Goal: Task Accomplishment & Management: Complete application form

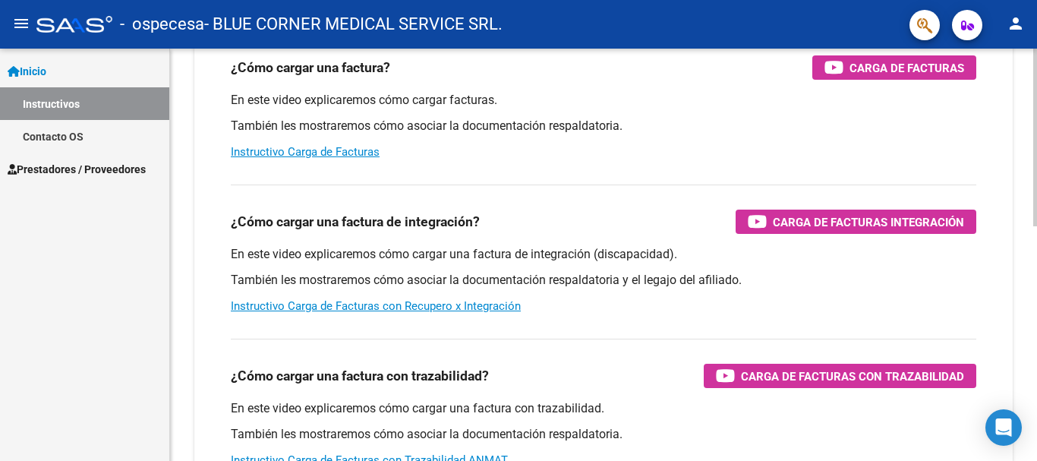
scroll to position [14, 0]
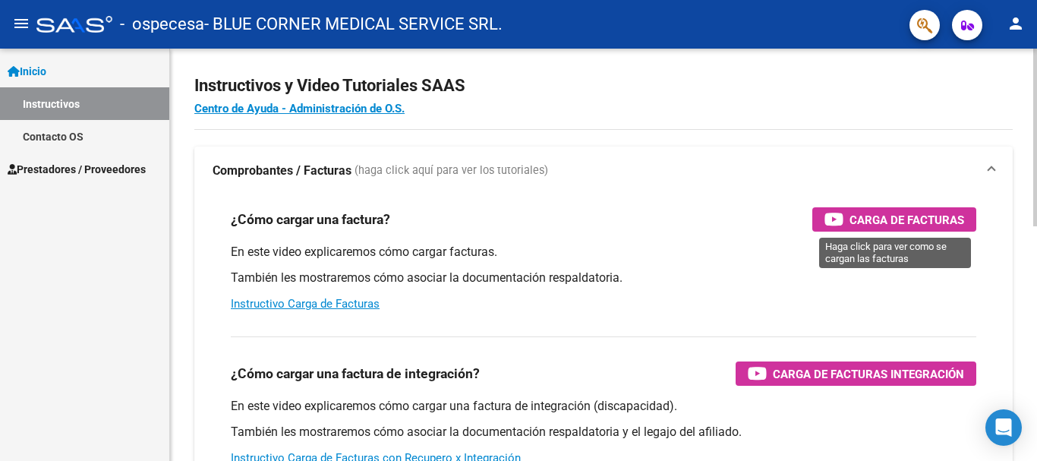
click at [888, 218] on span "Carga de Facturas" at bounding box center [907, 219] width 115 height 19
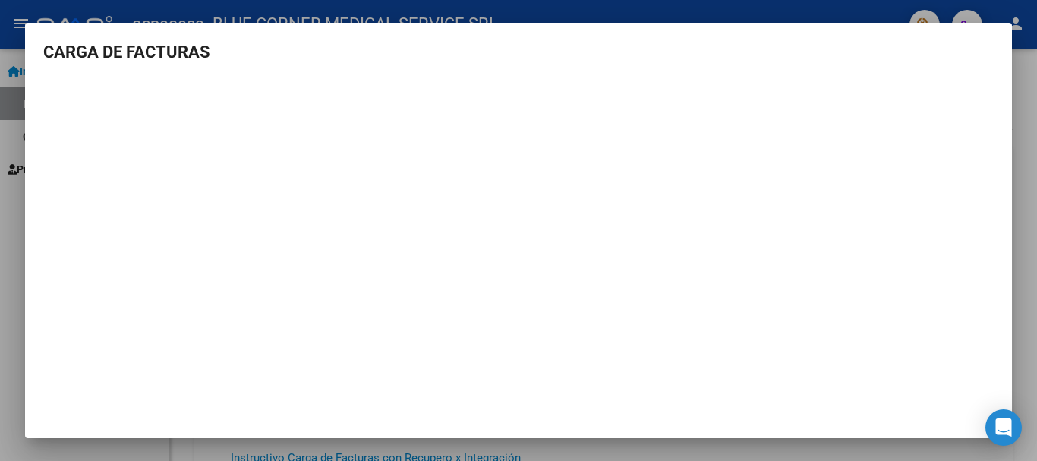
scroll to position [0, 0]
drag, startPoint x: 0, startPoint y: 121, endPoint x: 0, endPoint y: 184, distance: 62.3
click at [0, 143] on div at bounding box center [518, 230] width 1037 height 461
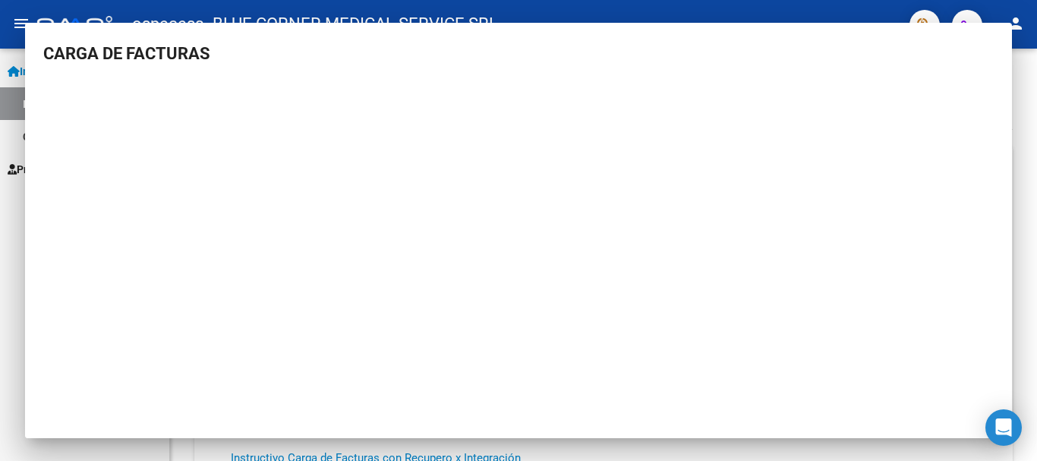
click at [7, 292] on div "Inicio Instructivos Contacto OS Prestadores / Proveedores Facturas - Listado/Ca…" at bounding box center [84, 255] width 169 height 412
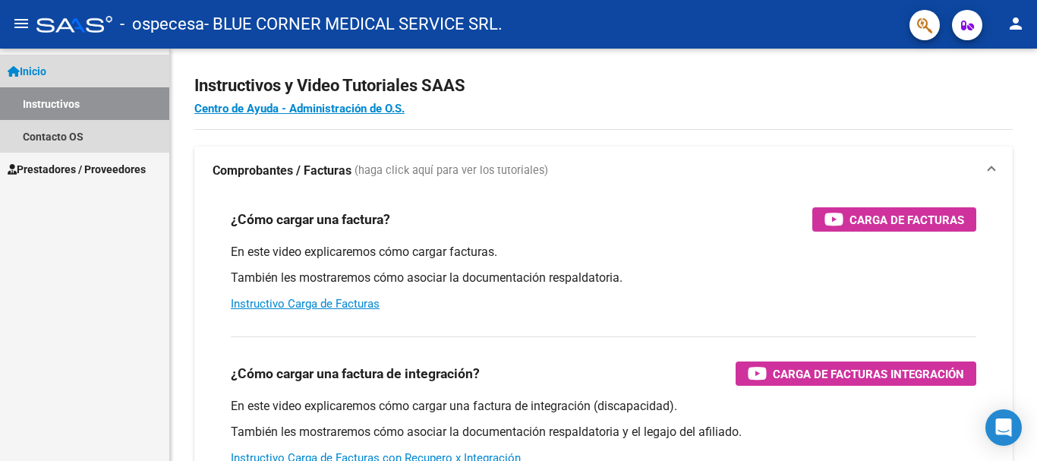
click at [56, 70] on link "Inicio" at bounding box center [84, 71] width 169 height 33
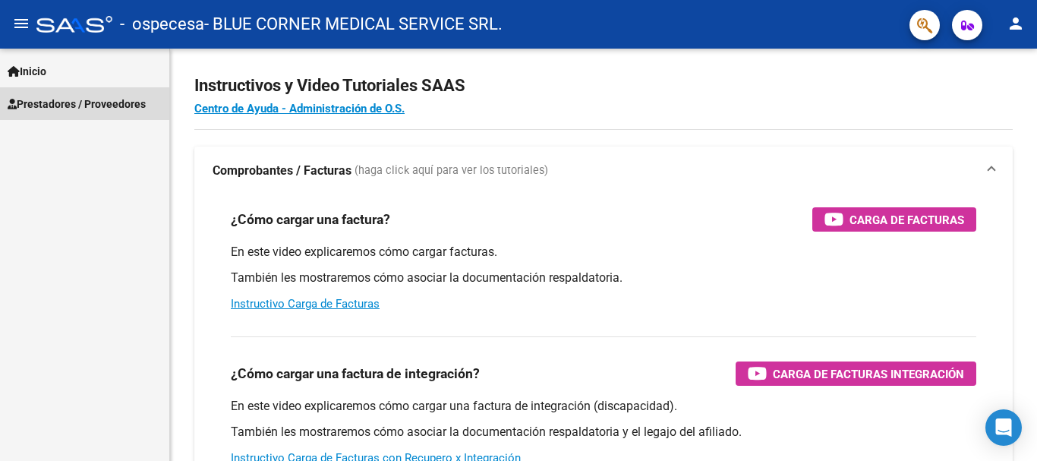
click at [71, 107] on span "Prestadores / Proveedores" at bounding box center [77, 104] width 138 height 17
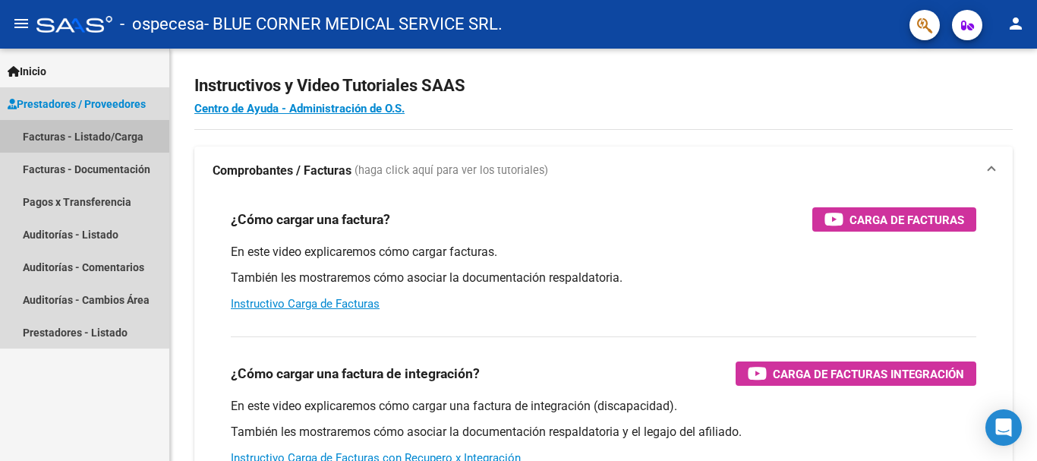
click at [111, 137] on link "Facturas - Listado/Carga" at bounding box center [84, 136] width 169 height 33
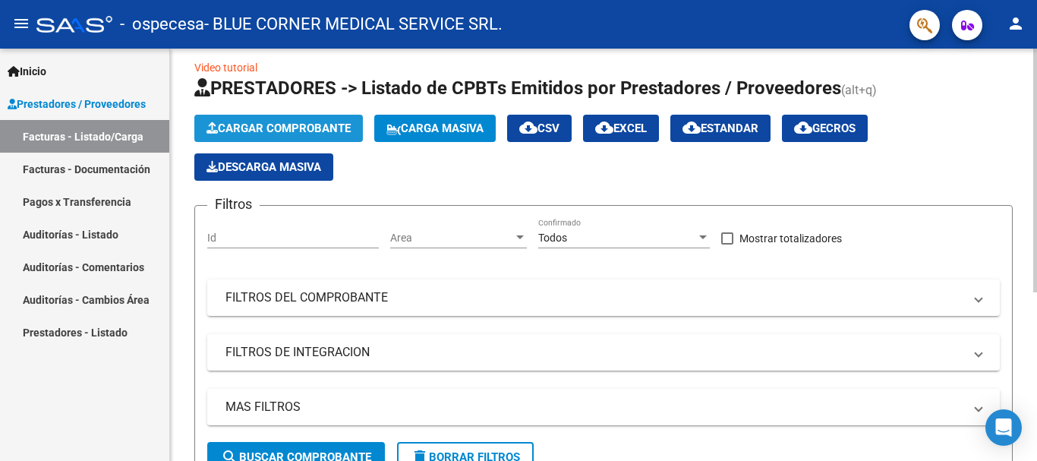
click at [328, 118] on button "Cargar Comprobante" at bounding box center [278, 128] width 169 height 27
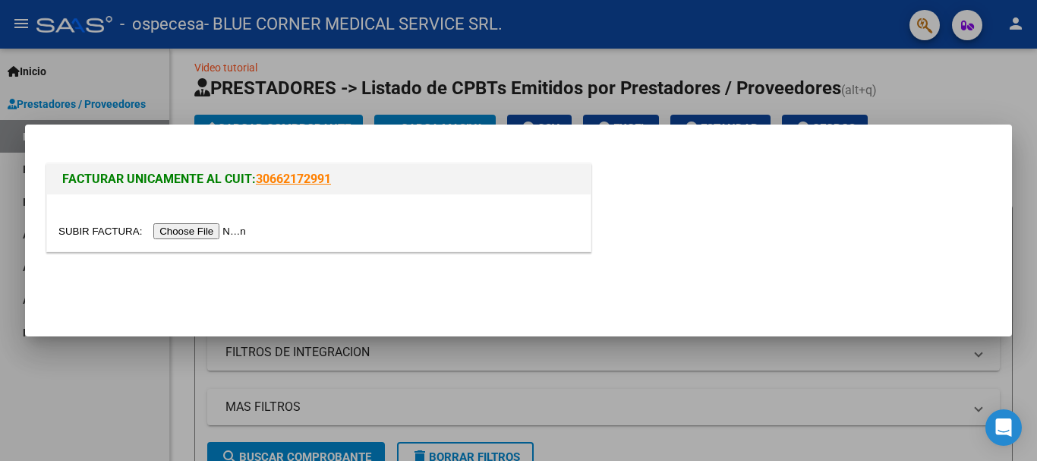
click at [214, 230] on input "file" at bounding box center [154, 231] width 192 height 16
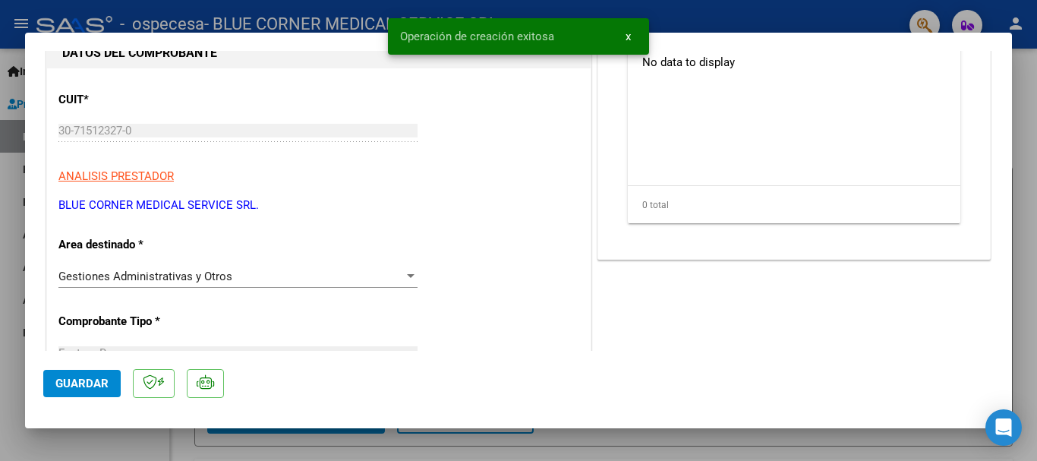
scroll to position [228, 0]
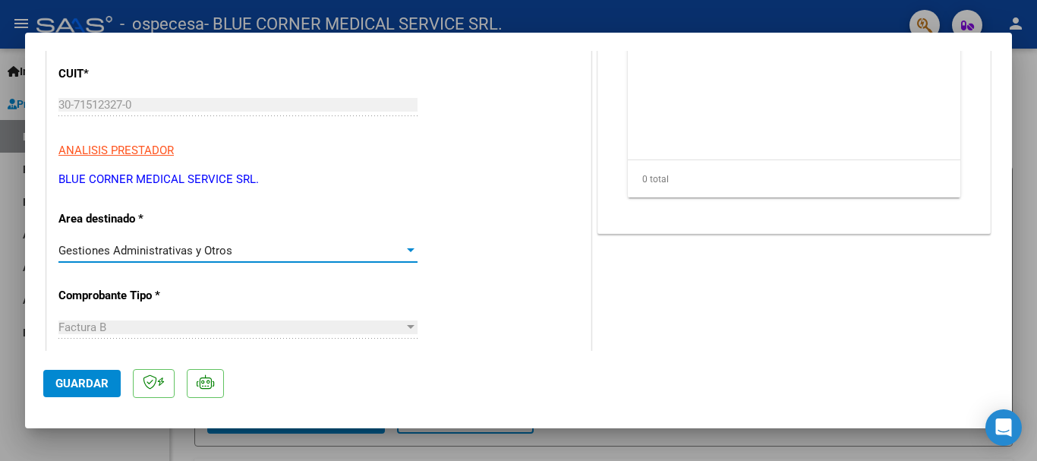
click at [246, 254] on div "Gestiones Administrativas y Otros" at bounding box center [230, 251] width 345 height 14
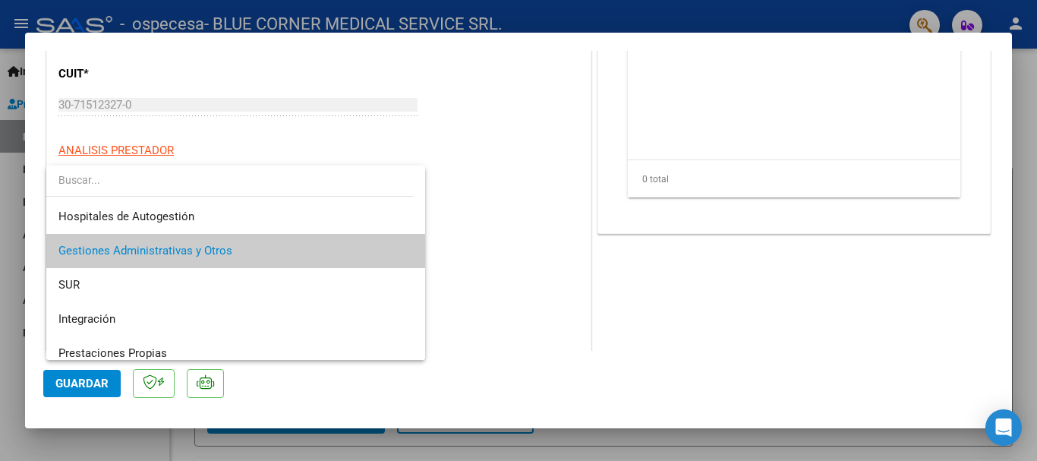
click at [504, 259] on div at bounding box center [518, 230] width 1037 height 461
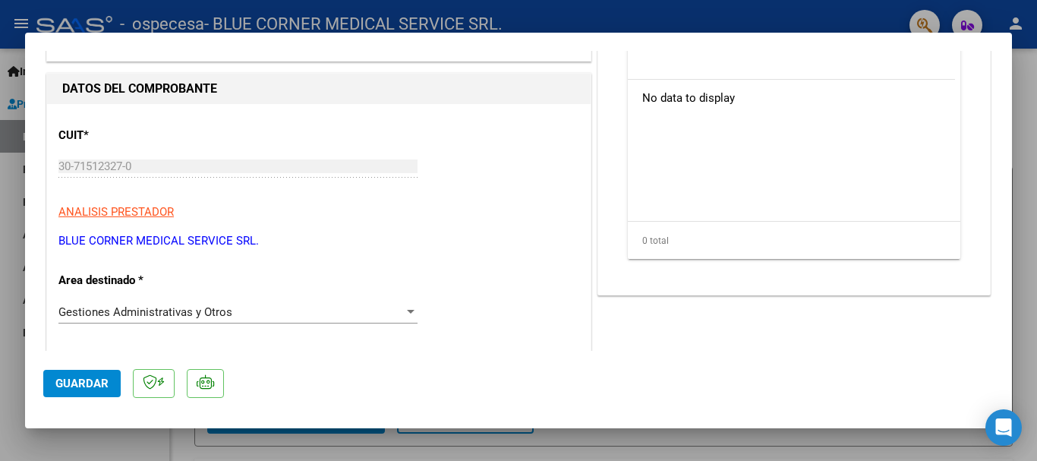
scroll to position [380, 0]
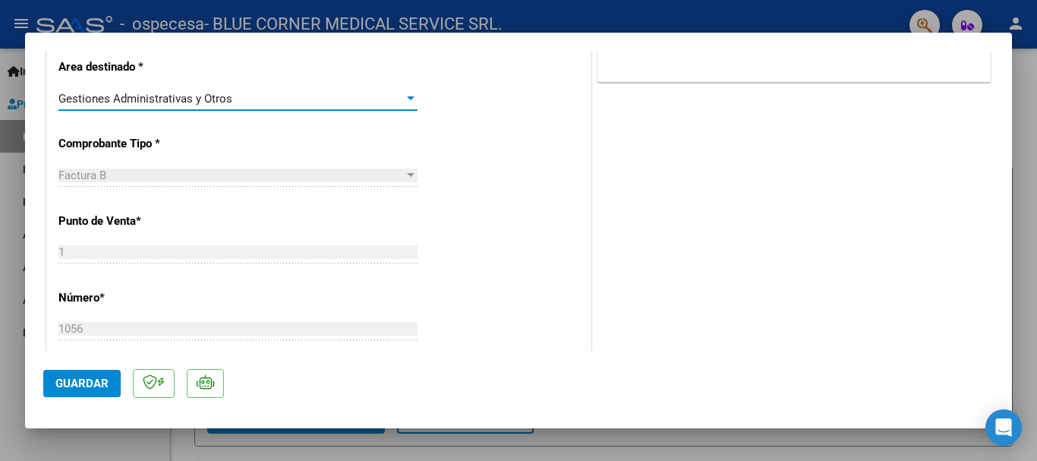
click at [159, 95] on span "Gestiones Administrativas y Otros" at bounding box center [145, 99] width 174 height 14
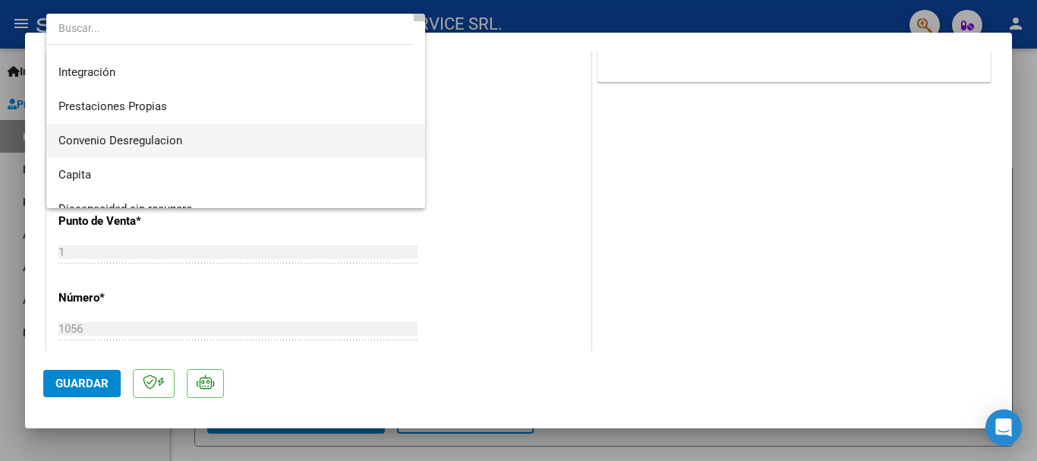
scroll to position [113, 0]
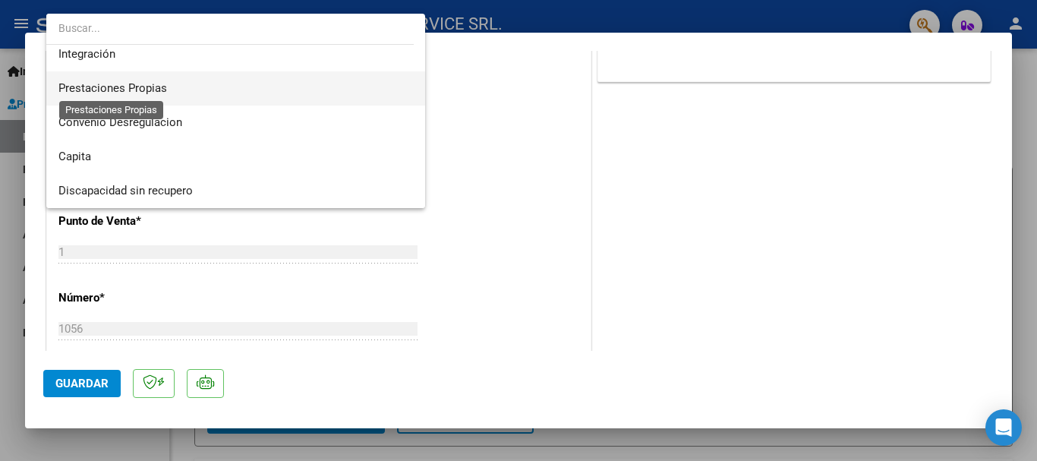
click at [153, 86] on span "Prestaciones Propias" at bounding box center [112, 88] width 109 height 14
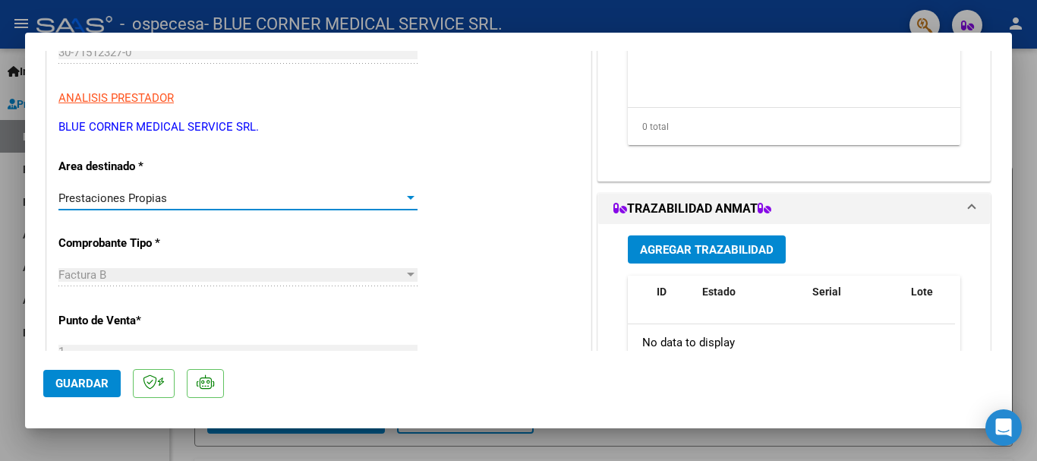
scroll to position [228, 0]
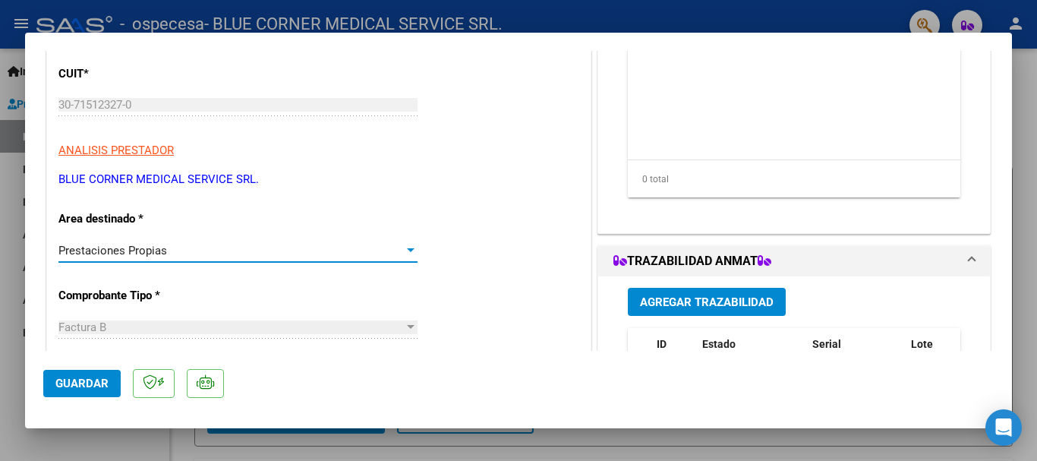
click at [367, 248] on div "Prestaciones Propias" at bounding box center [230, 251] width 345 height 14
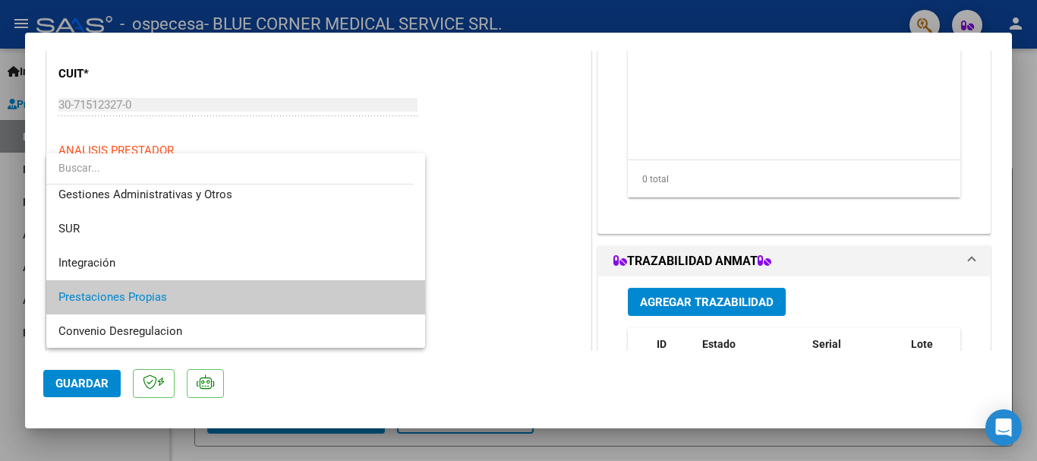
scroll to position [0, 0]
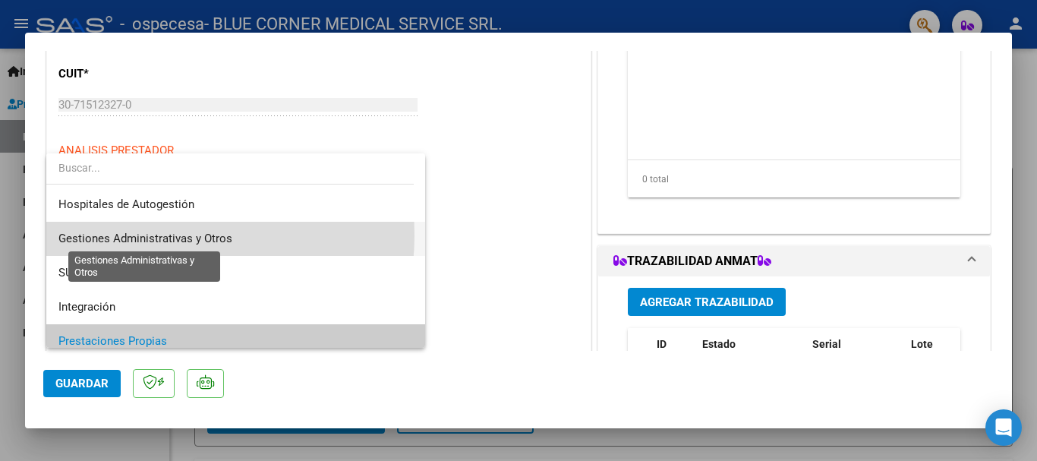
click at [148, 235] on span "Gestiones Administrativas y Otros" at bounding box center [145, 239] width 174 height 14
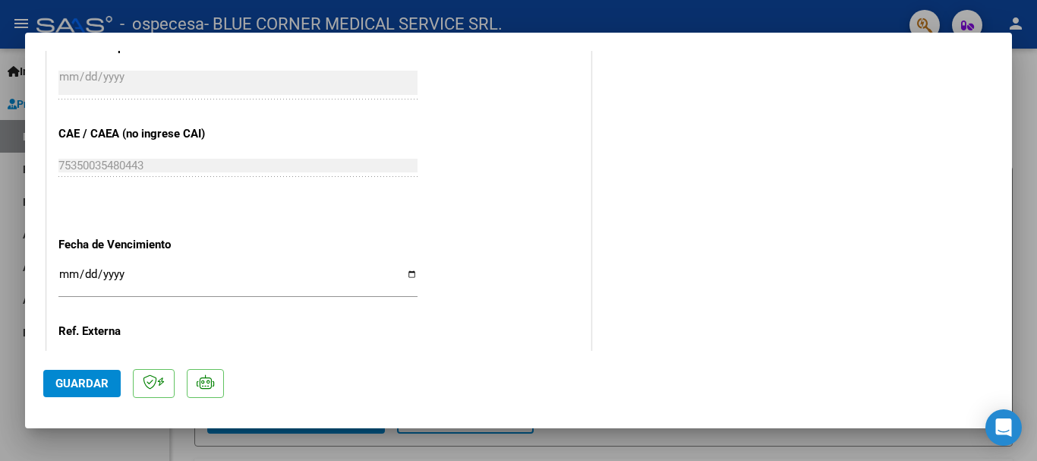
scroll to position [835, 0]
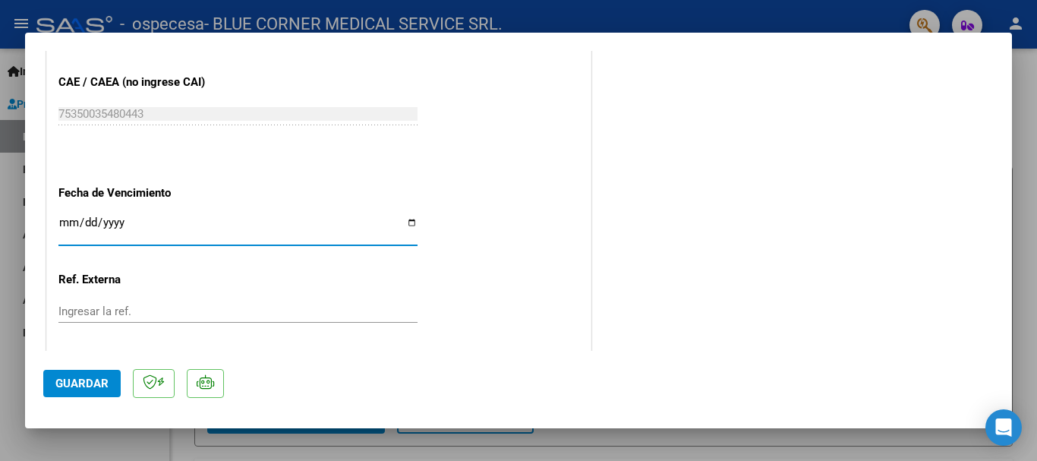
click at [156, 222] on input "Ingresar la fecha" at bounding box center [237, 228] width 359 height 24
type input "[DATE]"
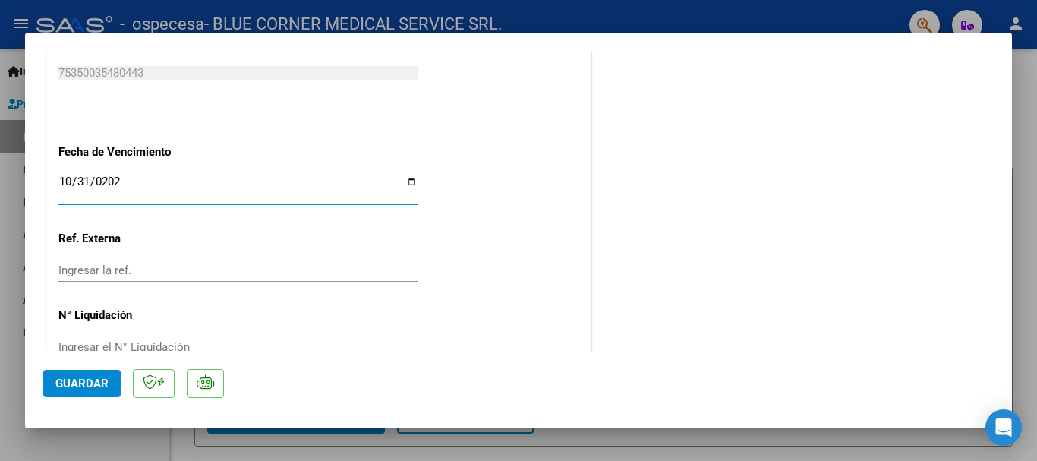
scroll to position [913, 0]
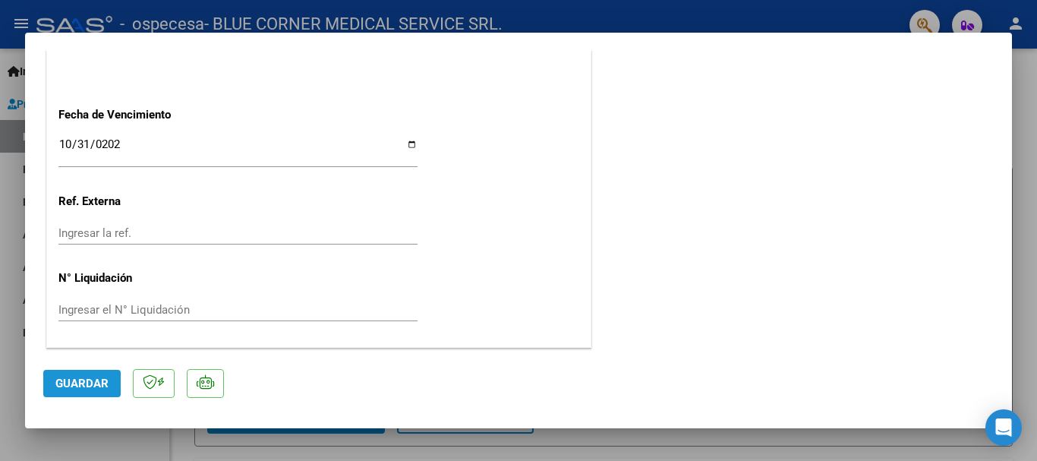
click at [85, 379] on span "Guardar" at bounding box center [81, 384] width 53 height 14
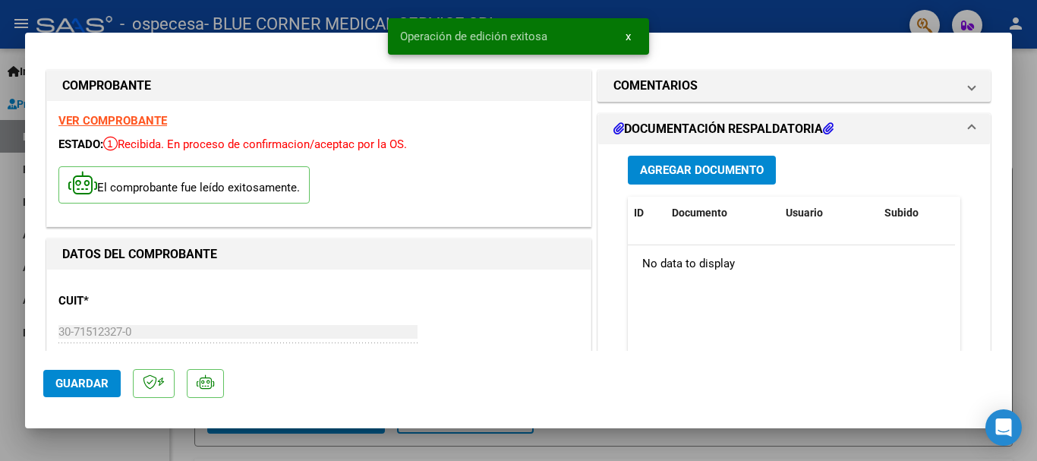
scroll to position [0, 0]
click at [699, 169] on span "Agregar Documento" at bounding box center [702, 172] width 124 height 14
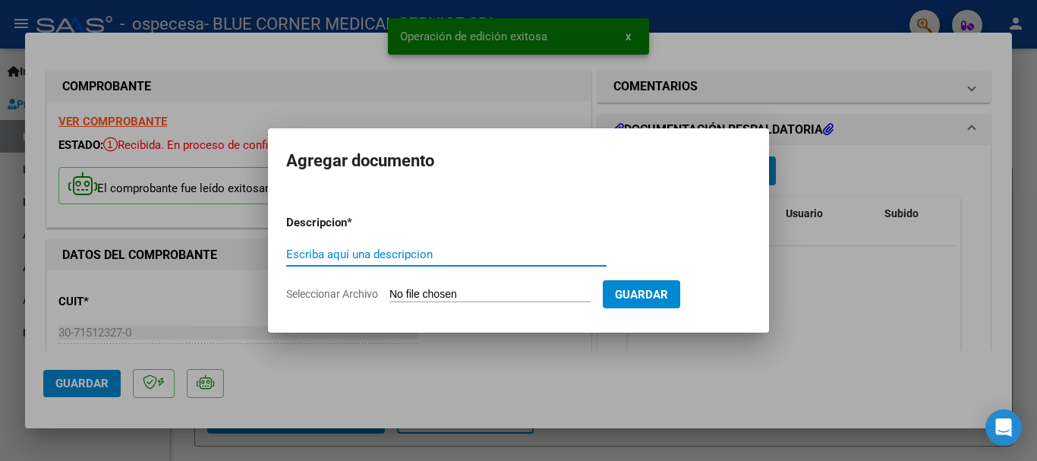
click at [430, 253] on input "Escriba aquí una descripcion" at bounding box center [446, 255] width 320 height 14
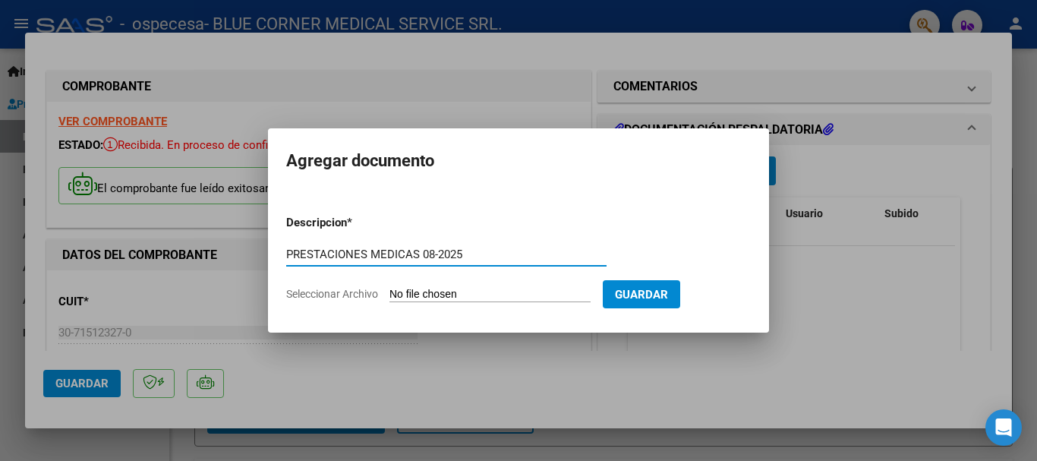
click at [513, 289] on input "Seleccionar Archivo" at bounding box center [489, 295] width 201 height 14
drag, startPoint x: 466, startPoint y: 251, endPoint x: 52, endPoint y: 251, distance: 413.8
click at [52, 251] on div "COMPROBANTE VER COMPROBANTE ESTADO: Recibida. En proceso de confirmacion/acepta…" at bounding box center [518, 230] width 1037 height 461
type input "r"
type input "Resumen de Prestaciones OSPECESA 08-2025"
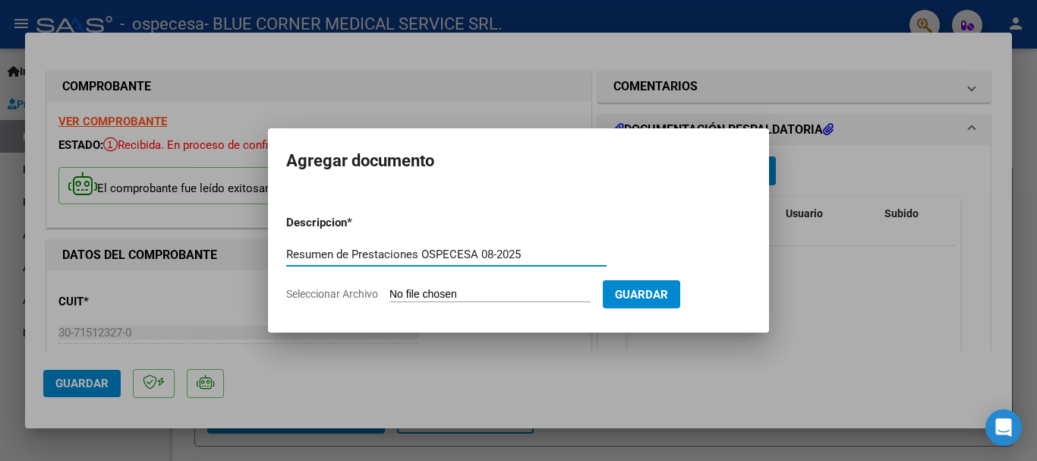
click at [454, 291] on input "Seleccionar Archivo" at bounding box center [489, 295] width 201 height 14
type input "C:\fakepath\RESUMEN OSPECESA 08-2025.pdf"
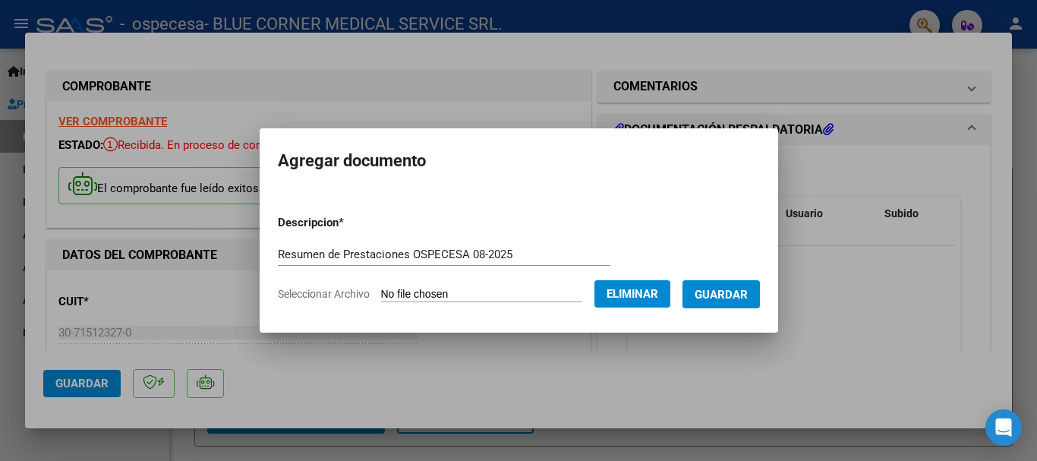
click at [748, 292] on span "Guardar" at bounding box center [721, 295] width 53 height 14
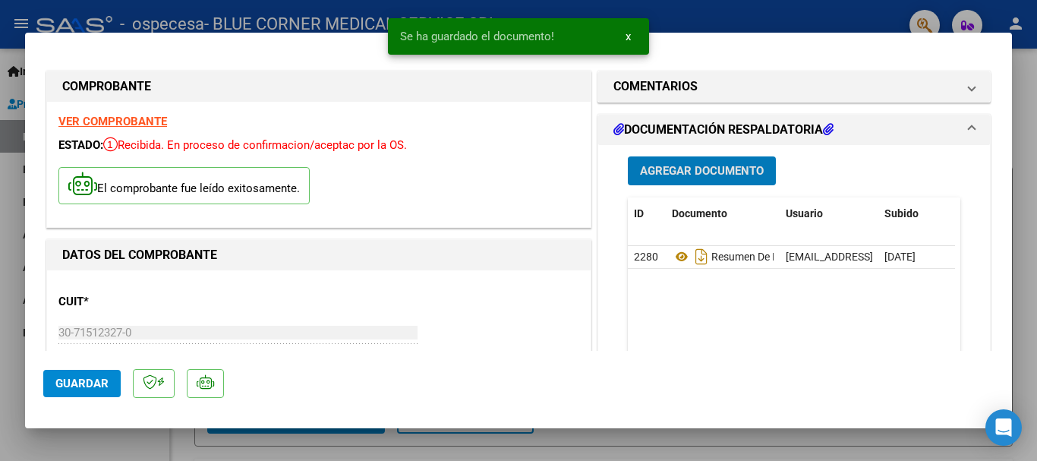
click at [736, 172] on span "Agregar Documento" at bounding box center [702, 172] width 124 height 14
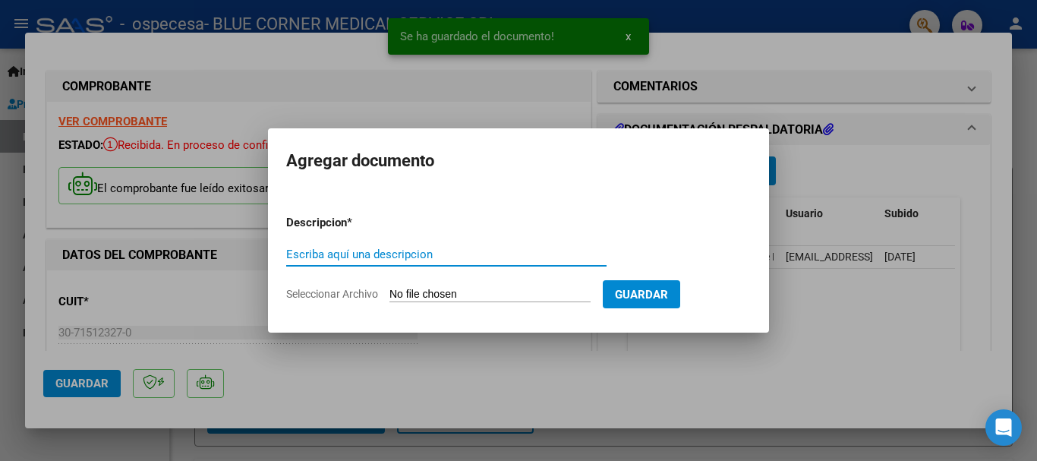
click at [424, 251] on input "Escriba aquí una descripcion" at bounding box center [446, 255] width 320 height 14
type input "k"
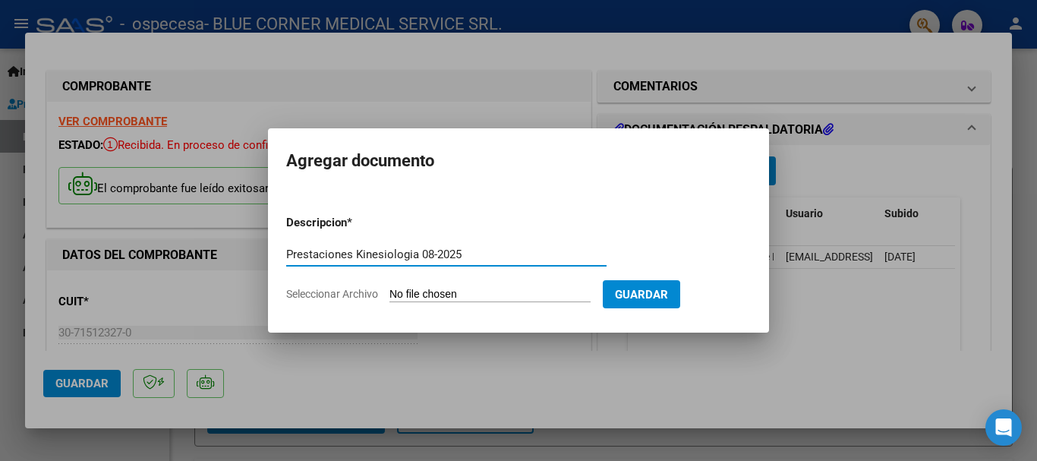
type input "Prestaciones Kinesiologia 08-2025"
click at [449, 295] on input "Seleccionar Archivo" at bounding box center [489, 295] width 201 height 14
type input "C:\fakepath\OSPECESA - KINESIOLOGIA 08-2025.pdf"
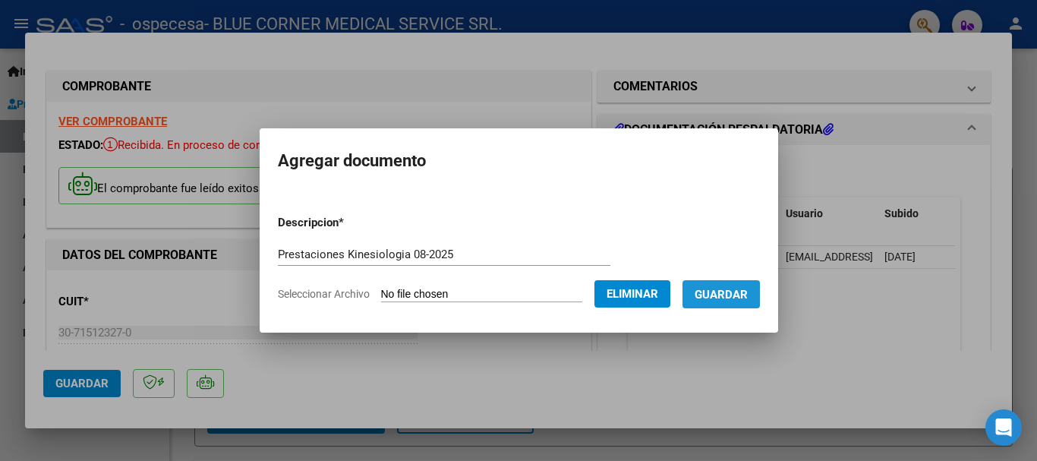
click at [748, 292] on span "Guardar" at bounding box center [721, 295] width 53 height 14
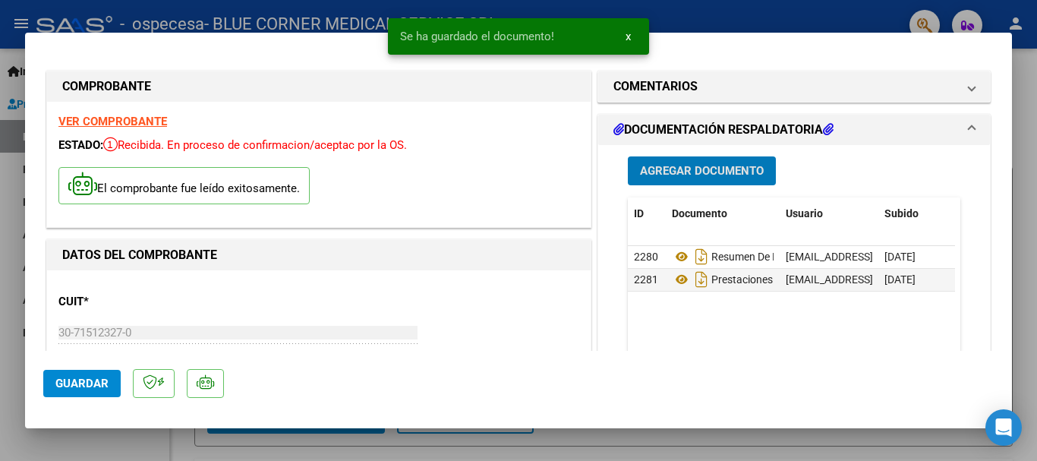
click at [706, 159] on button "Agregar Documento" at bounding box center [702, 170] width 148 height 28
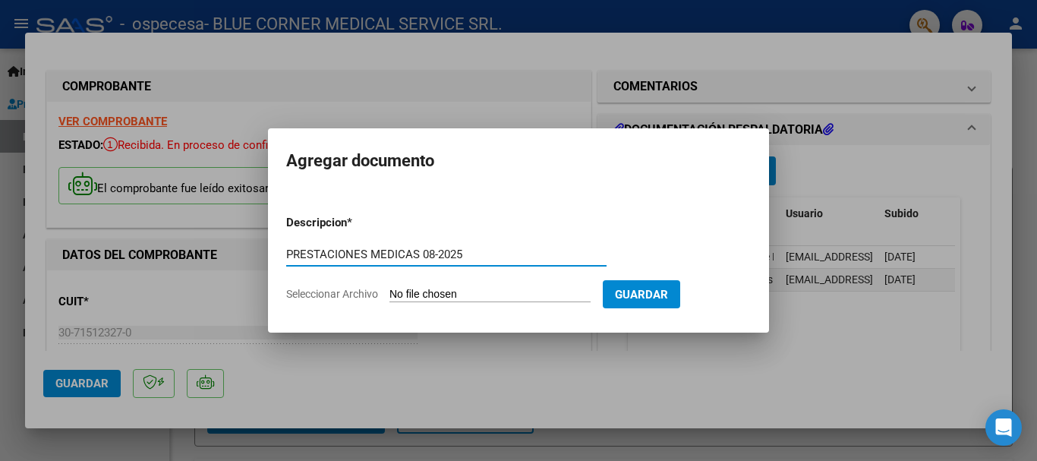
type input "PRESTACIONES MEDICAS 08-2025"
click at [550, 295] on input "Seleccionar Archivo" at bounding box center [489, 295] width 201 height 14
type input "C:\fakepath\OSPECESA - PRESTACIONES MEDICAS 08-2025.pdf"
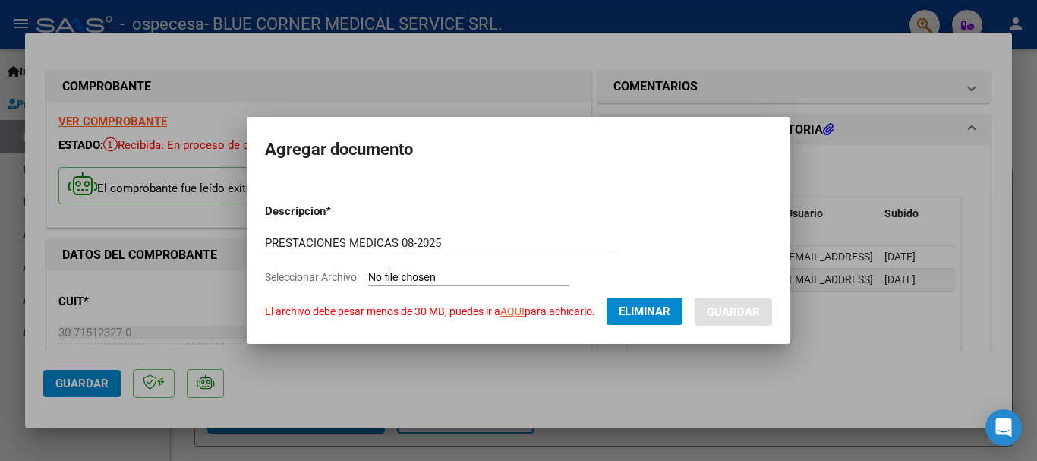
click at [642, 307] on span "Eliminar" at bounding box center [645, 311] width 52 height 14
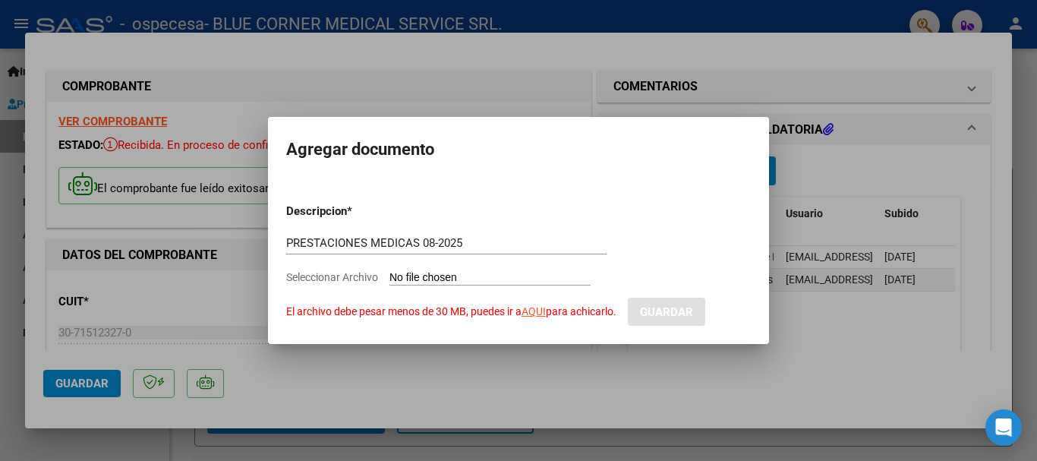
click at [485, 273] on input "Seleccionar Archivo El archivo debe pesar menos de 30 MB, puedes ir a AQUI para…" at bounding box center [489, 278] width 201 height 14
type input "C:\fakepath\OSPECESA - PRESTACIONES MEDICAS 08-2025_compressed (1)-comprimido.p…"
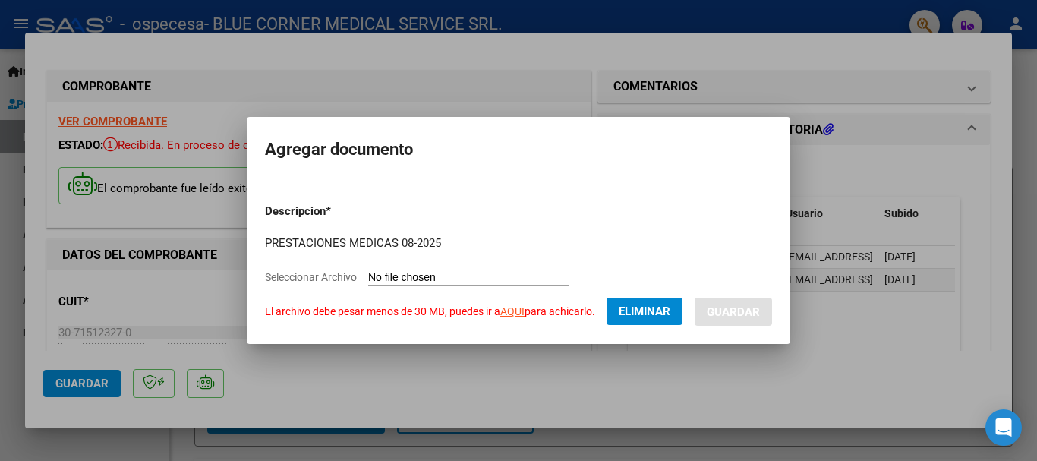
click at [646, 307] on span "Eliminar" at bounding box center [645, 311] width 52 height 14
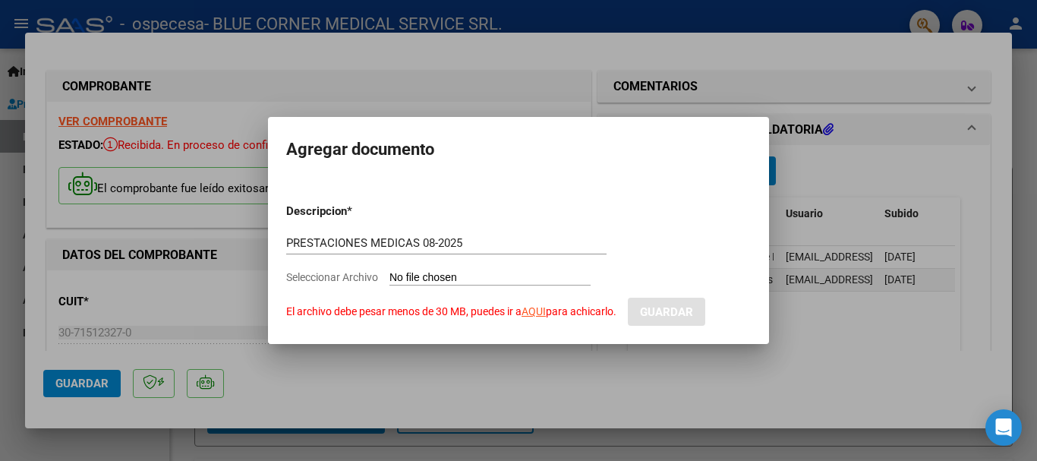
click at [487, 273] on input "Seleccionar Archivo El archivo debe pesar menos de 30 MB, puedes ir a AQUI para…" at bounding box center [489, 278] width 201 height 14
click at [526, 277] on input "Seleccionar Archivo El archivo debe pesar menos de 30 MB, puedes ir a AQUI para…" at bounding box center [489, 278] width 201 height 14
type input "C:\fakepath\OSPECESA 08-2025 (01).pdf"
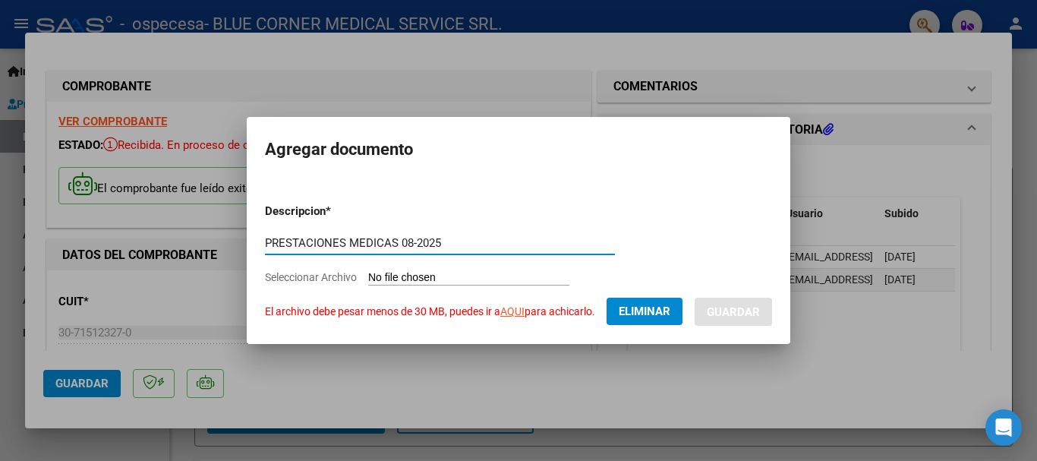
click at [456, 237] on input "PRESTACIONES MEDICAS 08-2025" at bounding box center [440, 243] width 350 height 14
drag, startPoint x: 185, startPoint y: 243, endPoint x: 154, endPoint y: 244, distance: 31.1
click at [154, 244] on div "COMPROBANTE VER COMPROBANTE ESTADO: Recibida. En proceso de confirmacion/acepta…" at bounding box center [518, 230] width 1037 height 461
type input "PRESTACIONES MEDICAS 08-2025 - Parte 01"
click at [663, 312] on span "Eliminar" at bounding box center [645, 311] width 52 height 14
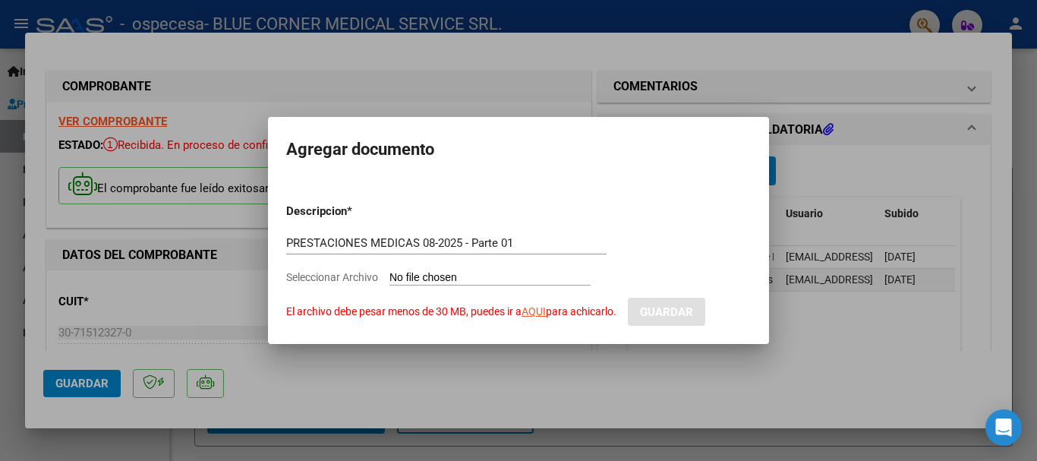
click at [481, 282] on input "Seleccionar Archivo El archivo debe pesar menos de 30 MB, puedes ir a AQUI para…" at bounding box center [489, 278] width 201 height 14
type input "C:\fakepath\OSPECESA 08-2025 (03).pdf"
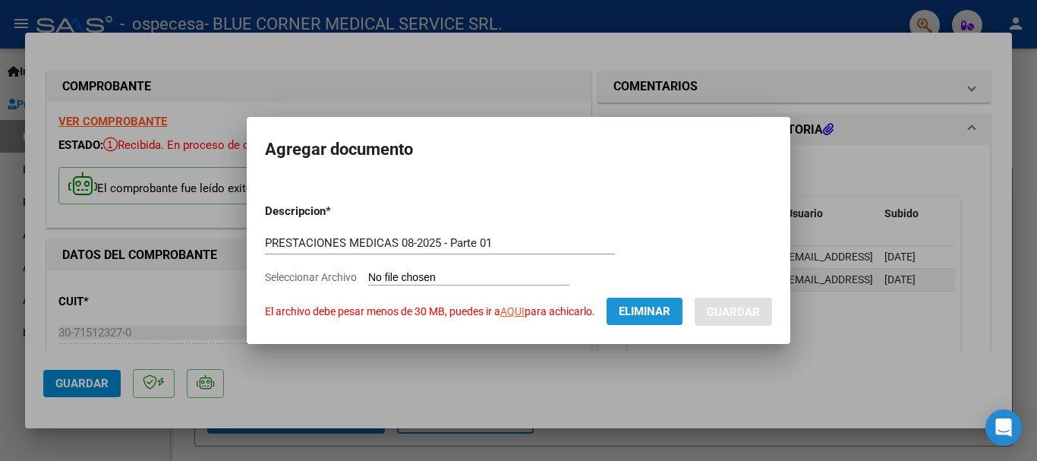
click at [648, 310] on span "Eliminar" at bounding box center [645, 311] width 52 height 14
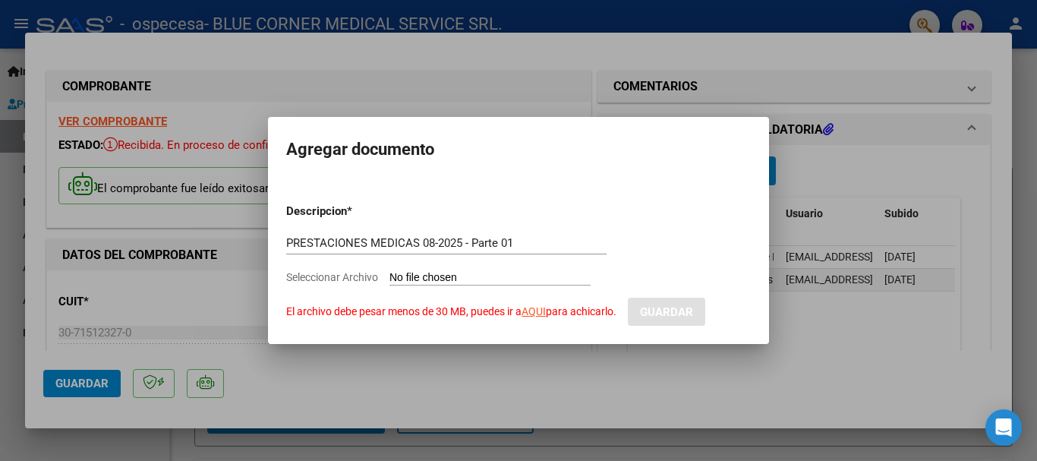
click at [497, 278] on input "Seleccionar Archivo El archivo debe pesar menos de 30 MB, puedes ir a AQUI para…" at bounding box center [489, 278] width 201 height 14
type input "C:\fakepath\OSPECESA 08-2025 (01)-comprimido.pdf"
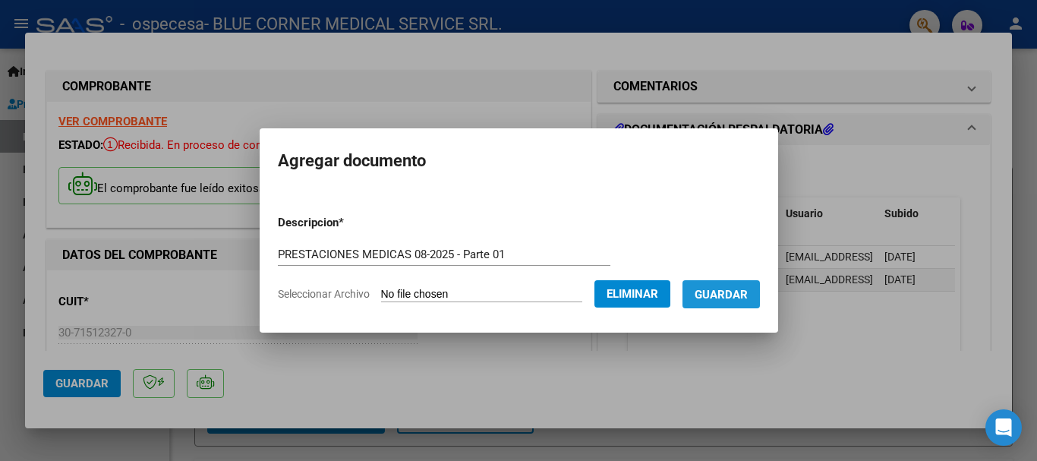
click at [748, 298] on span "Guardar" at bounding box center [721, 295] width 53 height 14
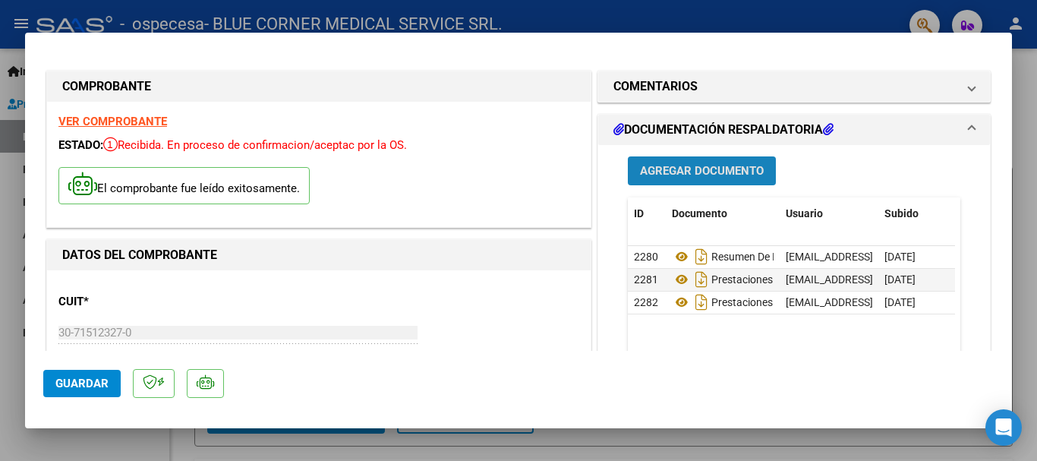
click at [688, 169] on span "Agregar Documento" at bounding box center [702, 172] width 124 height 14
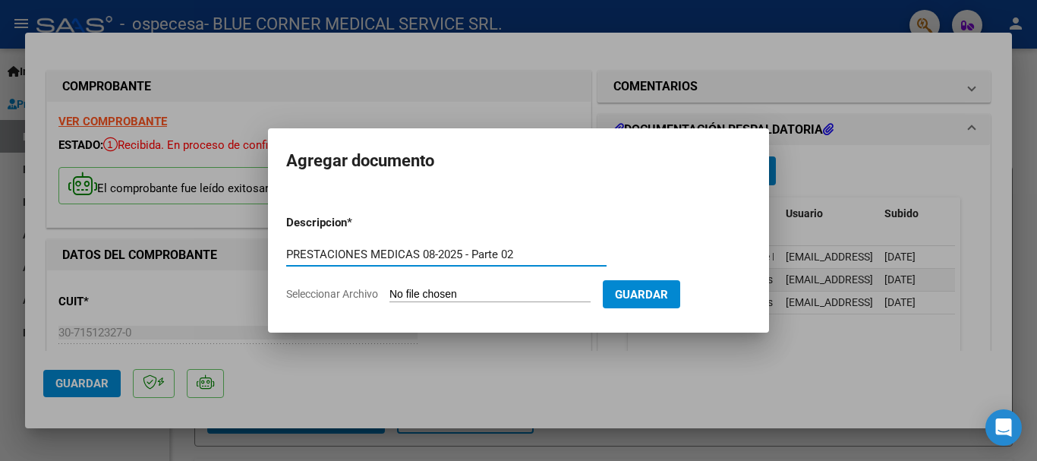
type input "PRESTACIONES MEDICAS 08-2025 - Parte 02"
click at [531, 299] on input "Seleccionar Archivo" at bounding box center [489, 295] width 201 height 14
type input "C:\fakepath\OSPECESA 08-2025 (02)-comprimido.pdf"
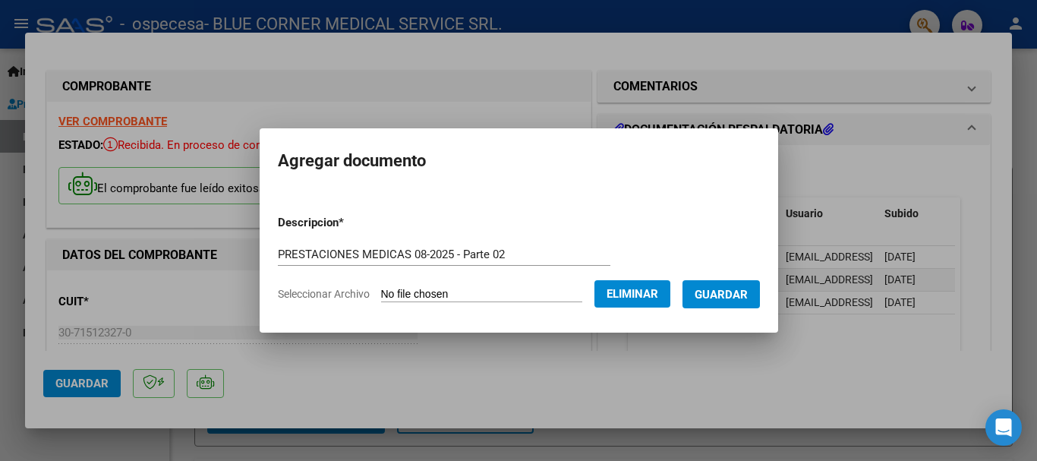
click at [730, 300] on span "Guardar" at bounding box center [721, 295] width 53 height 14
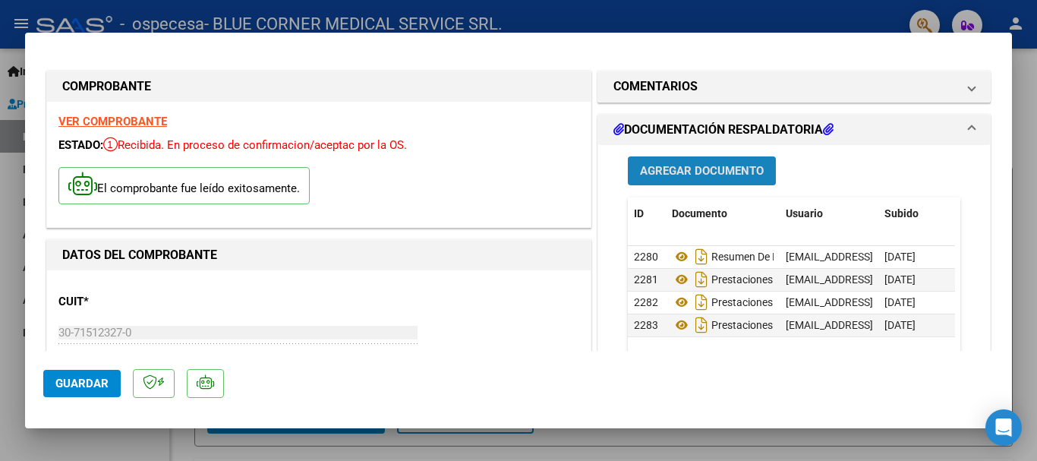
click at [711, 165] on span "Agregar Documento" at bounding box center [702, 172] width 124 height 14
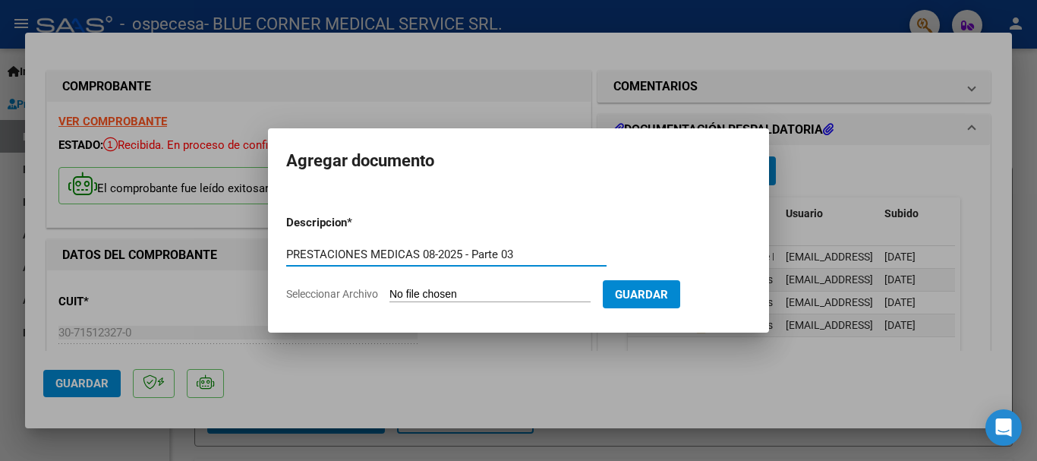
type input "PRESTACIONES MEDICAS 08-2025 - Parte 03"
click at [447, 284] on form "Descripcion * PRESTACIONES MEDICAS 08-2025 - Parte 03 Escriba aquí una descripc…" at bounding box center [518, 258] width 465 height 111
click at [451, 296] on input "Seleccionar Archivo" at bounding box center [489, 295] width 201 height 14
type input "C:\fakepath\OSPECESA 08-2025 (03)-comprimido.pdf"
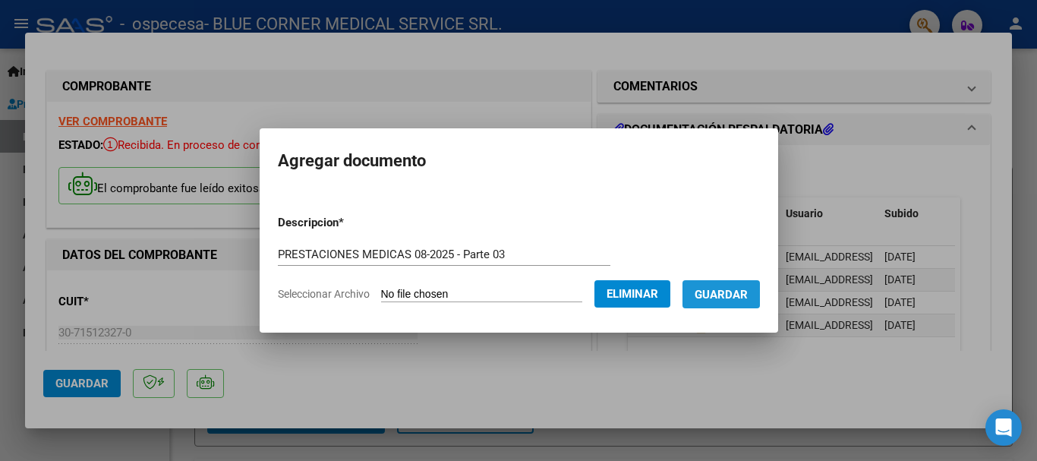
click at [748, 292] on span "Guardar" at bounding box center [721, 295] width 53 height 14
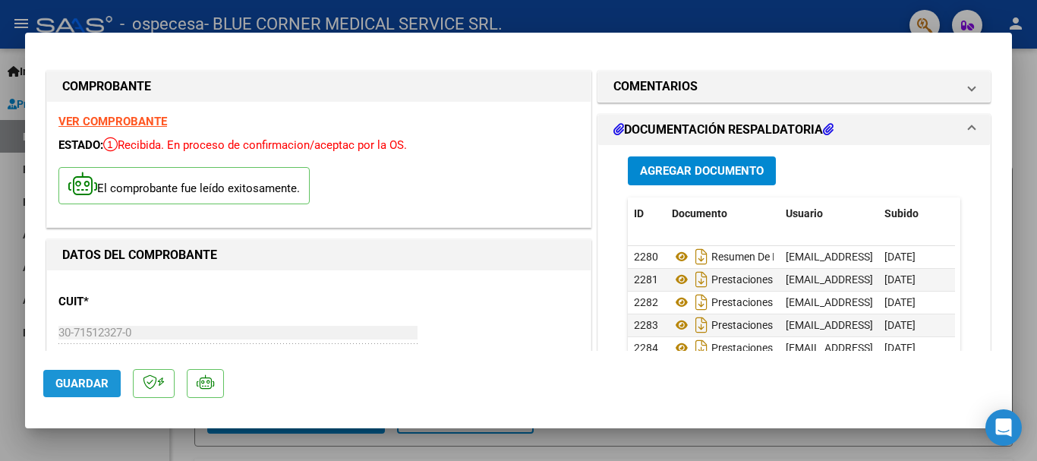
click at [73, 381] on span "Guardar" at bounding box center [81, 384] width 53 height 14
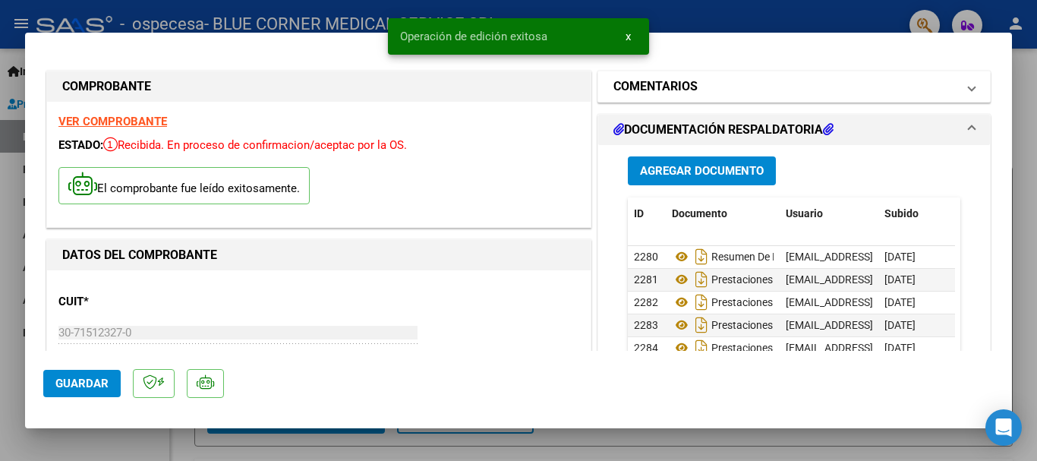
click at [969, 86] on span at bounding box center [972, 86] width 6 height 18
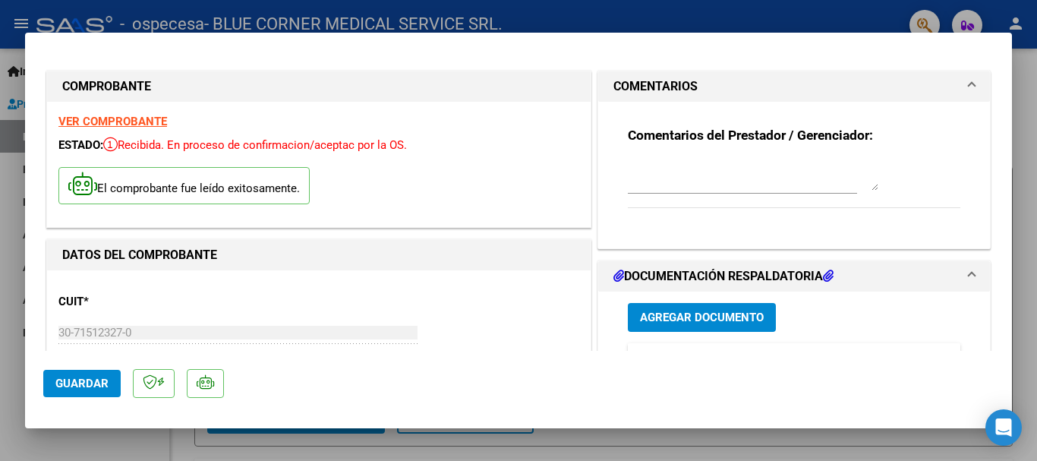
click at [684, 184] on textarea at bounding box center [753, 175] width 251 height 30
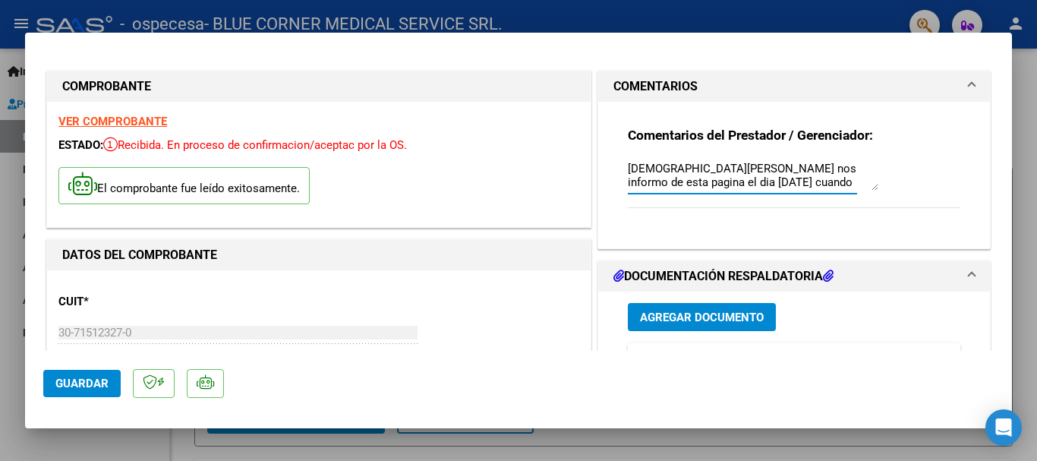
scroll to position [12, 0]
drag, startPoint x: 848, startPoint y: 169, endPoint x: 837, endPoint y: 173, distance: 11.6
click at [848, 170] on textarea "[DEMOGRAPHIC_DATA][PERSON_NAME] nos informo de esta pagina el dia [DATE] cuando…" at bounding box center [753, 175] width 251 height 30
drag, startPoint x: 767, startPoint y: 181, endPoint x: 613, endPoint y: 134, distance: 161.4
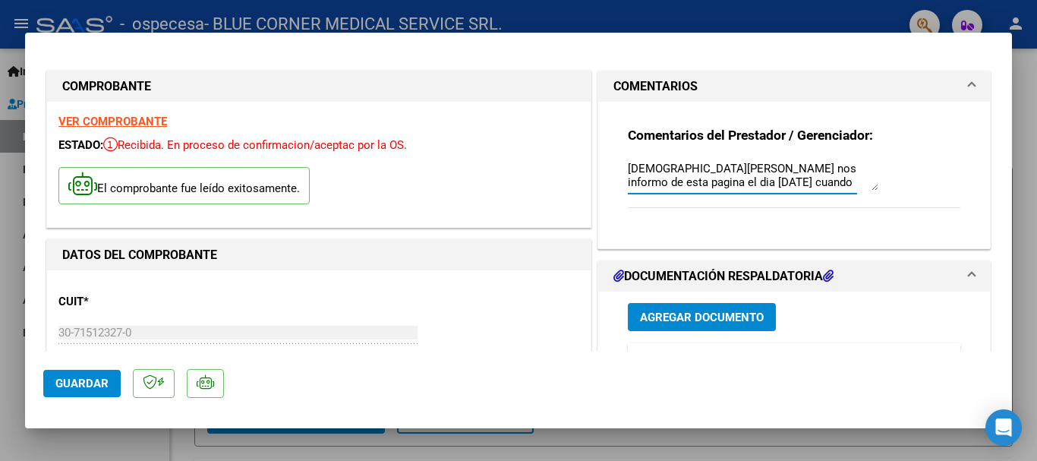
click at [617, 134] on div "Comentarios del Prestador / Gerenciador: [PERSON_NAME] nos informo de esta pagi…" at bounding box center [794, 169] width 355 height 134
click at [816, 178] on textarea "[DEMOGRAPHIC_DATA][PERSON_NAME] nos informo de esta pagina el dia [DATE] cuando…" at bounding box center [753, 175] width 251 height 30
click at [752, 180] on textarea "[DEMOGRAPHIC_DATA][PERSON_NAME] nos informo de esta pagina el día [DATE] cuando…" at bounding box center [753, 175] width 251 height 30
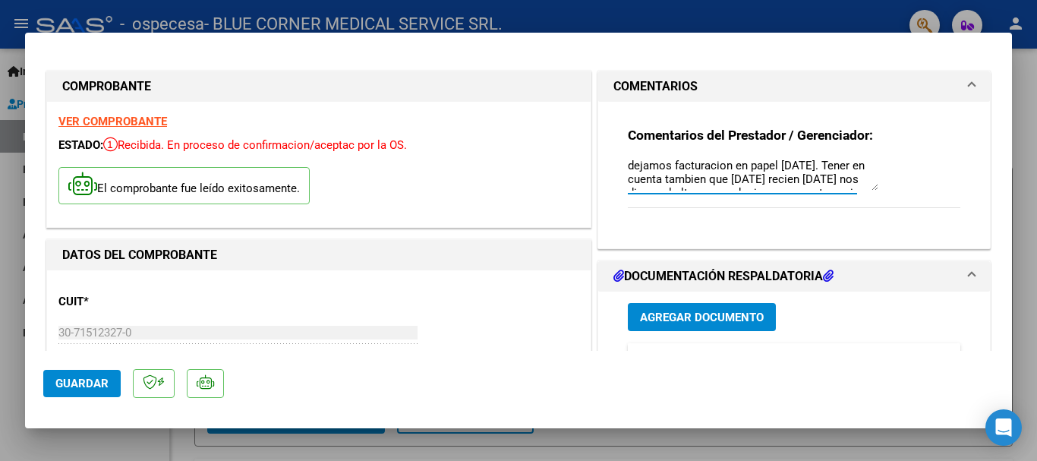
click at [736, 162] on textarea "[DEMOGRAPHIC_DATA][PERSON_NAME] nos informo de esta pagina el día [DATE] cuando…" at bounding box center [753, 175] width 251 height 30
click at [628, 168] on textarea "[DEMOGRAPHIC_DATA][PERSON_NAME] nos informo de esta pagina el día [DATE] cuando…" at bounding box center [753, 175] width 251 height 30
click at [837, 184] on textarea "Tener en cuenta que el [PERSON_NAME] nos informo de esta pagina el día [DATE] c…" at bounding box center [753, 175] width 251 height 30
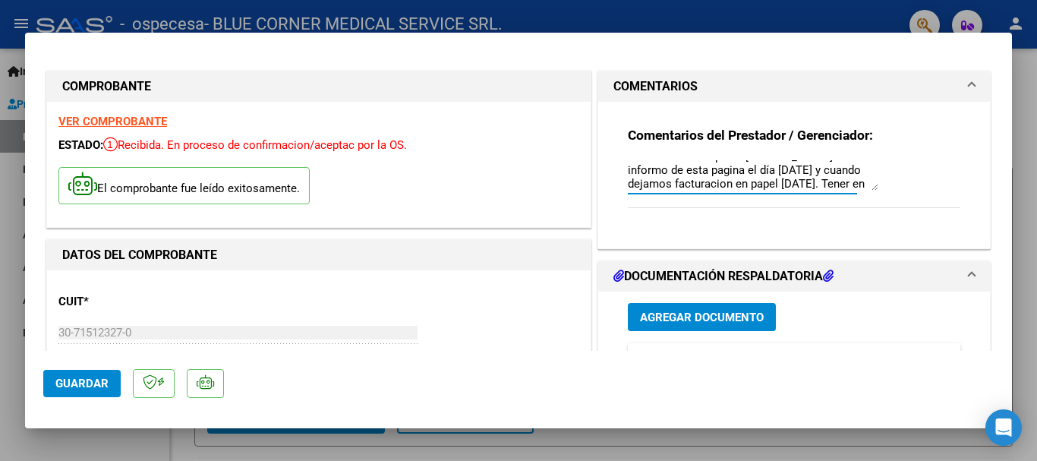
click at [639, 184] on textarea "Tener en cuenta que el [PERSON_NAME] nos informo de esta pagina el día [DATE] y…" at bounding box center [753, 175] width 251 height 30
click at [837, 185] on textarea "Tener en cuenta que el [PERSON_NAME] nos informo de esta pagina el día [DATE] y…" at bounding box center [753, 175] width 251 height 30
click at [719, 162] on textarea "Tener en cuenta que el [PERSON_NAME] nos informo de esta pagina el día [DATE] y…" at bounding box center [753, 175] width 251 height 30
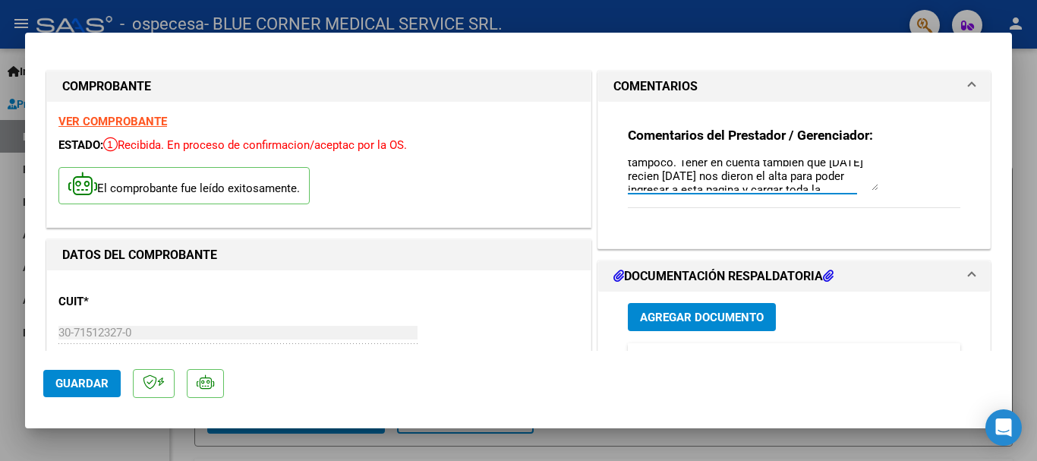
click at [719, 162] on textarea "Tener en cuenta que el [PERSON_NAME] nos informo de esta pagina el día [DATE] y…" at bounding box center [753, 175] width 251 height 30
drag, startPoint x: 705, startPoint y: 173, endPoint x: 871, endPoint y: 176, distance: 166.3
click at [871, 178] on textarea "Tener en cuenta que el [PERSON_NAME] nos informo de esta pagina el día [DATE] y…" at bounding box center [753, 175] width 251 height 30
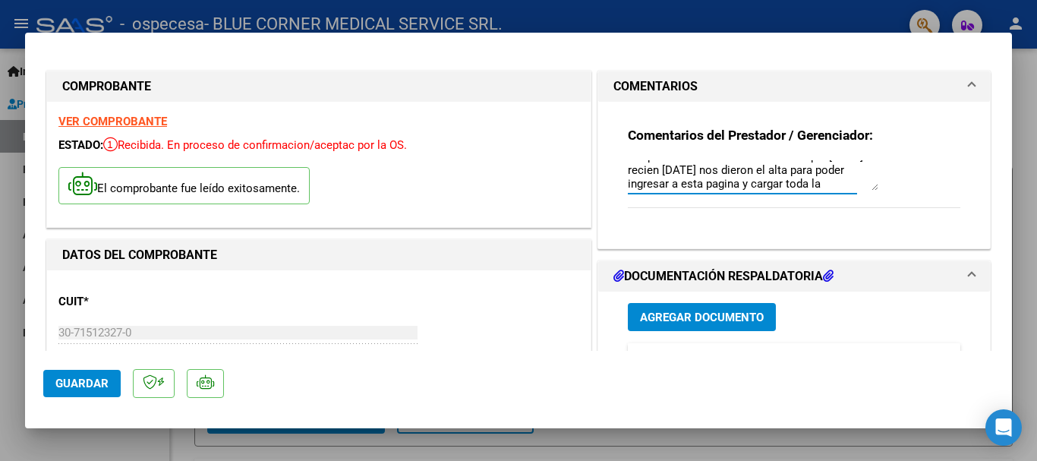
click at [810, 177] on textarea "Tener en cuenta que el [PERSON_NAME] nos informo de esta pagina el día [DATE] y…" at bounding box center [753, 175] width 251 height 30
drag, startPoint x: 756, startPoint y: 185, endPoint x: 842, endPoint y: 172, distance: 86.9
click at [842, 172] on textarea "Tener en cuenta que el [PERSON_NAME] nos informo de esta pagina el día [DATE] y…" at bounding box center [753, 175] width 251 height 30
click at [840, 178] on textarea "Tener en cuenta que el [PERSON_NAME] nos informo de esta pagina el día [DATE] y…" at bounding box center [753, 175] width 251 height 30
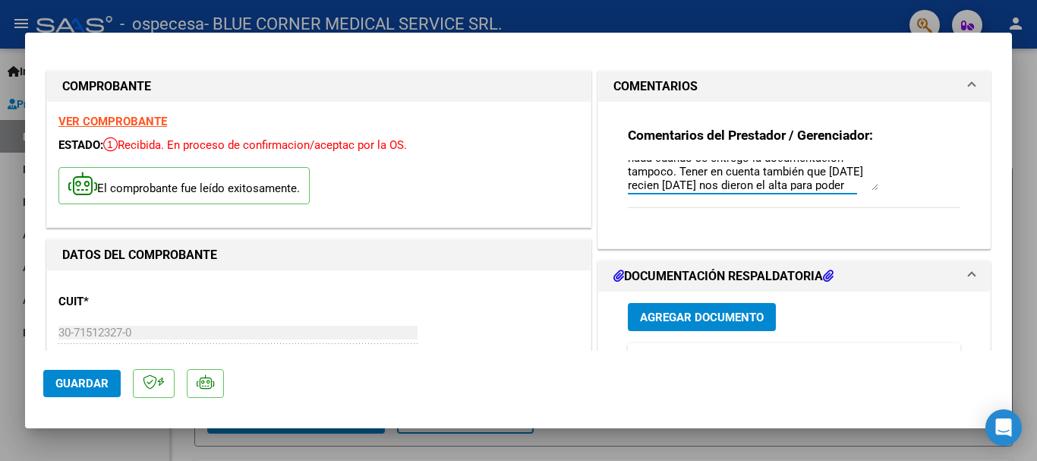
scroll to position [61, 0]
click at [762, 165] on textarea "Tener en cuenta que el [PERSON_NAME] nos informo de esta pagina el día [DATE] y…" at bounding box center [753, 175] width 251 height 30
click at [834, 167] on textarea "Tener en cuenta que el [PERSON_NAME] nos informo de esta pagina el día [DATE] y…" at bounding box center [753, 175] width 251 height 30
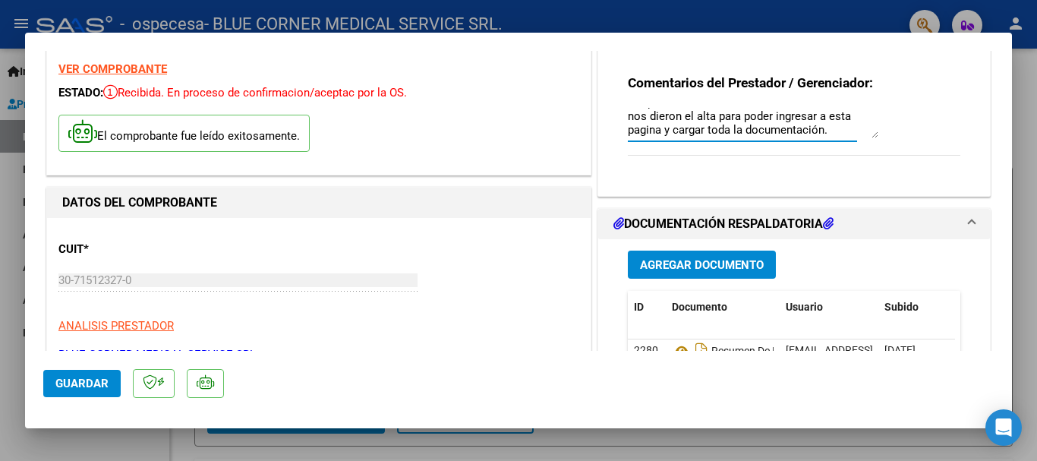
scroll to position [76, 0]
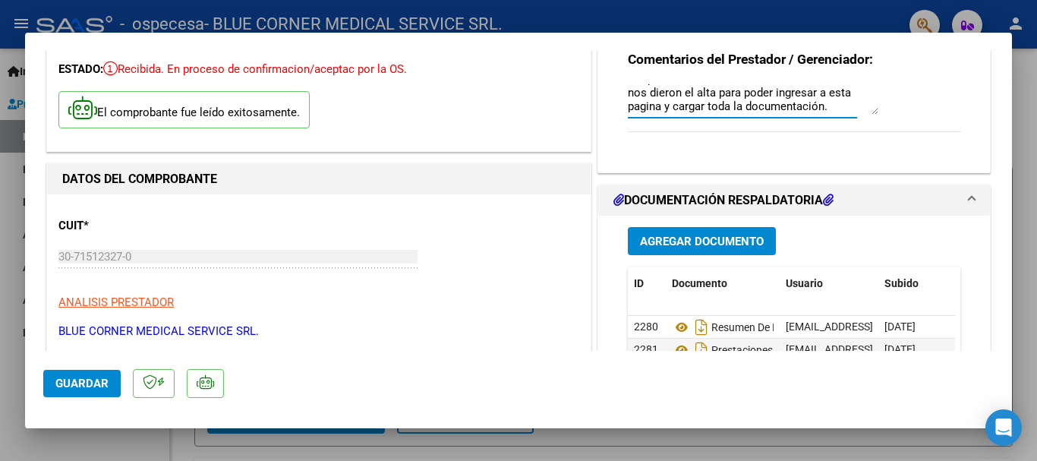
click at [725, 106] on textarea "Tener en cuenta que el [PERSON_NAME] nos informo de esta pagina el día [DATE] y…" at bounding box center [753, 99] width 251 height 30
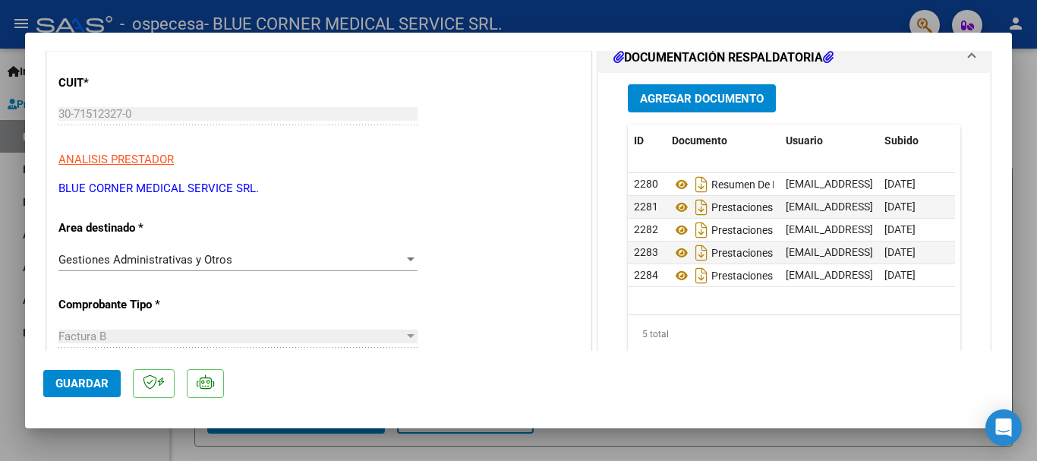
scroll to position [531, 0]
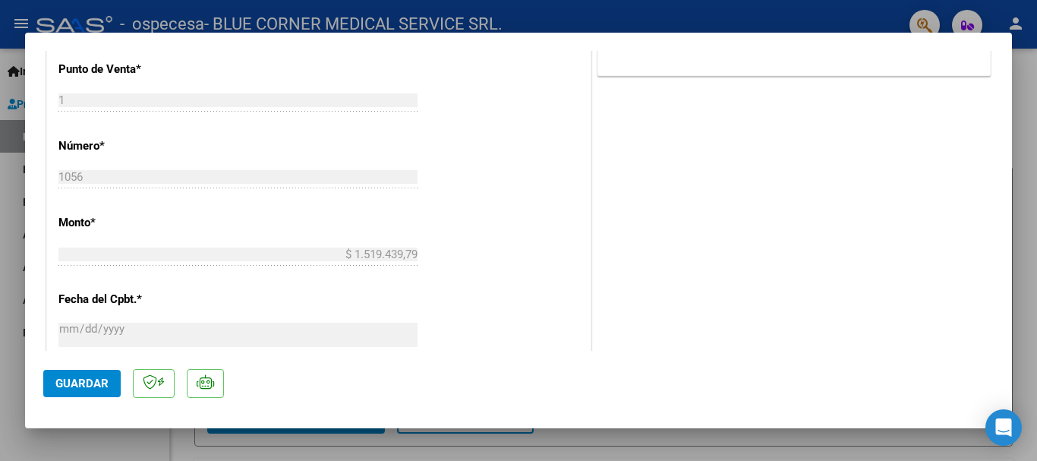
type textarea "Tener en cuenta que el [PERSON_NAME] nos informo de esta pagina el día [DATE] y…"
click at [80, 384] on span "Guardar" at bounding box center [81, 384] width 53 height 14
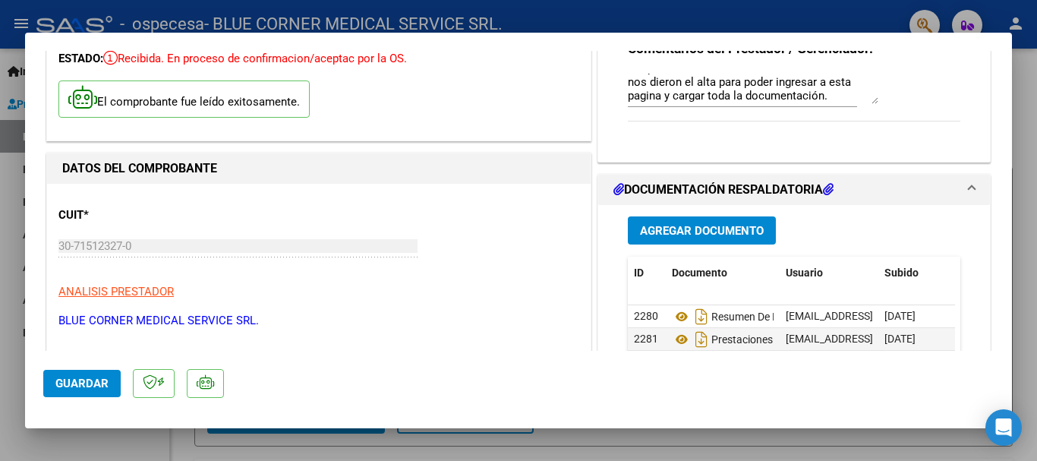
scroll to position [0, 0]
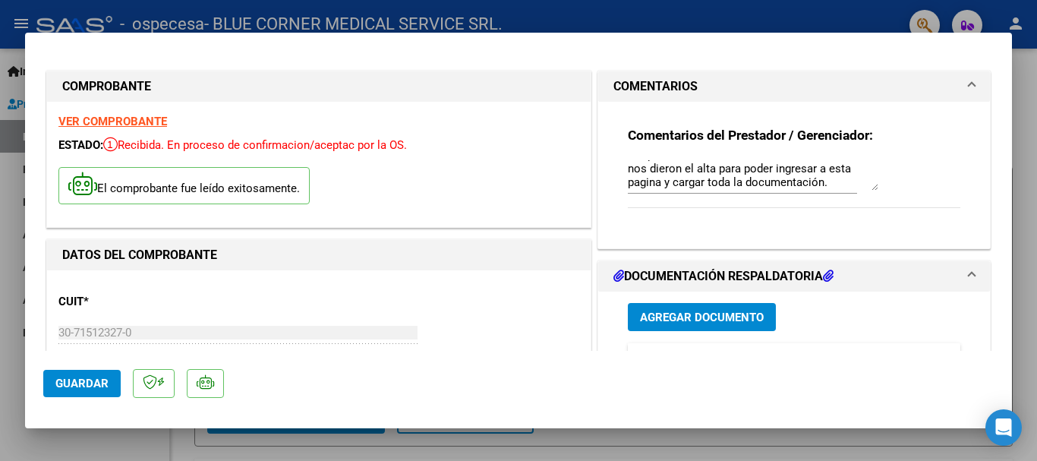
click at [1025, 197] on div at bounding box center [518, 230] width 1037 height 461
type input "$ 0,00"
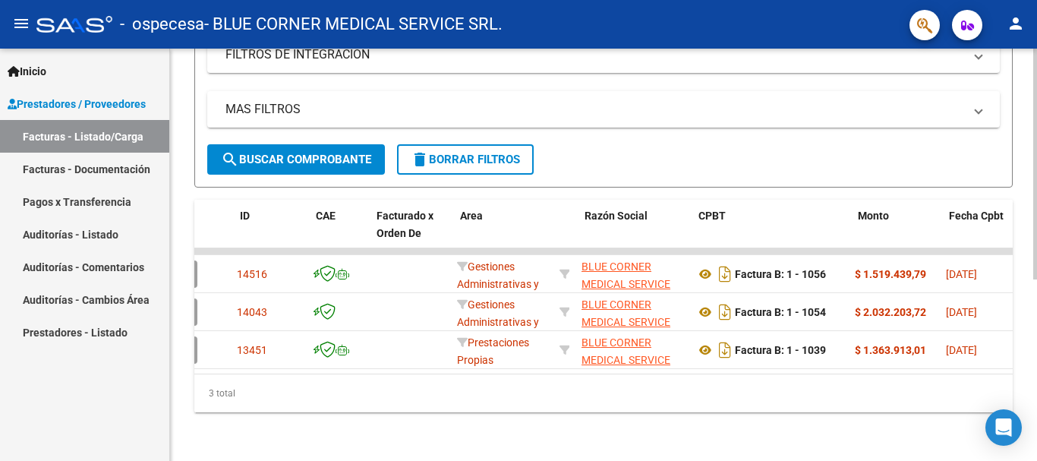
scroll to position [0, 36]
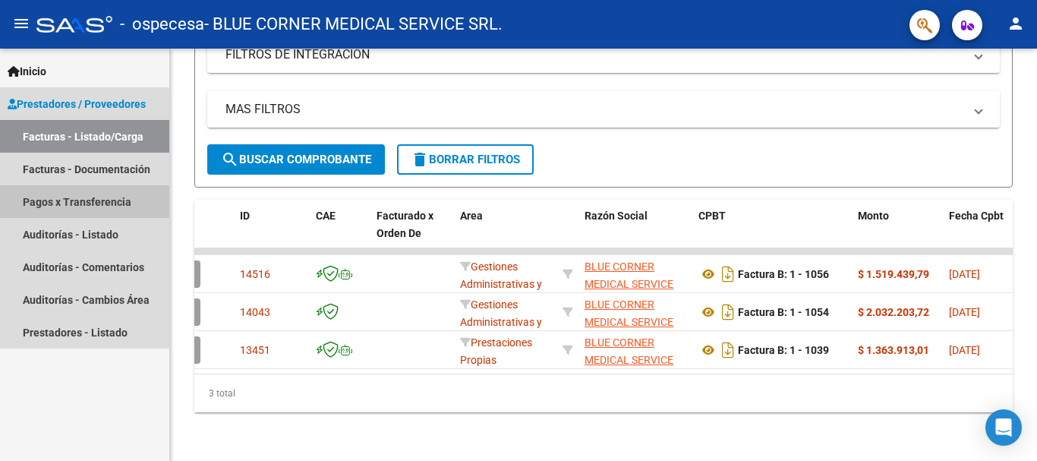
click at [63, 193] on link "Pagos x Transferencia" at bounding box center [84, 201] width 169 height 33
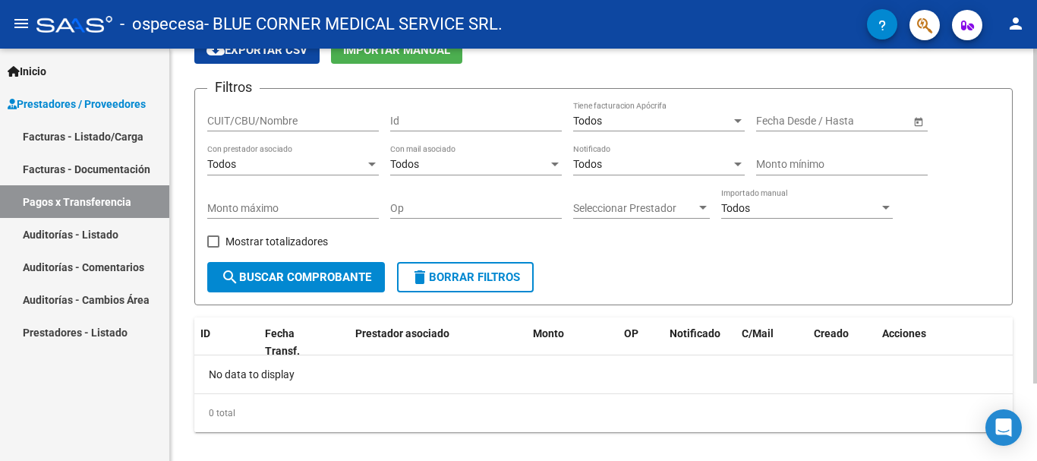
scroll to position [96, 0]
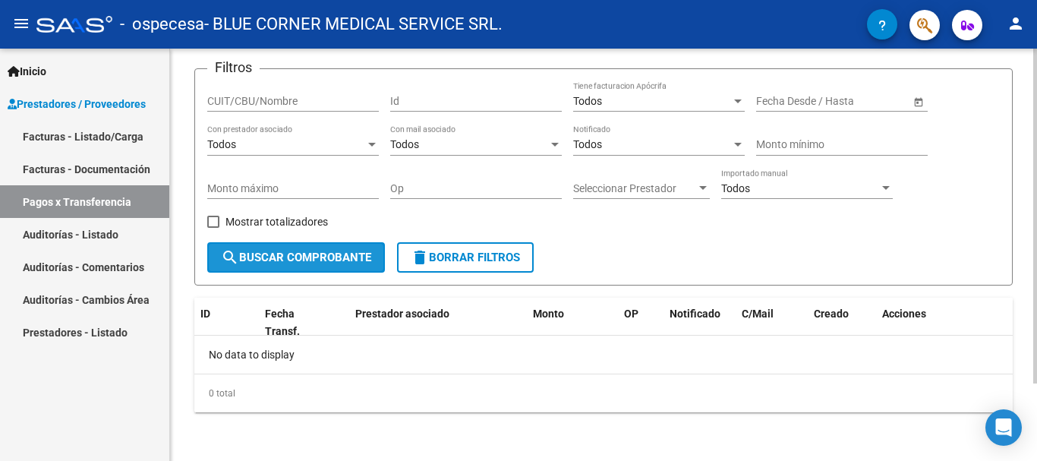
click at [300, 259] on span "search Buscar Comprobante" at bounding box center [296, 258] width 150 height 14
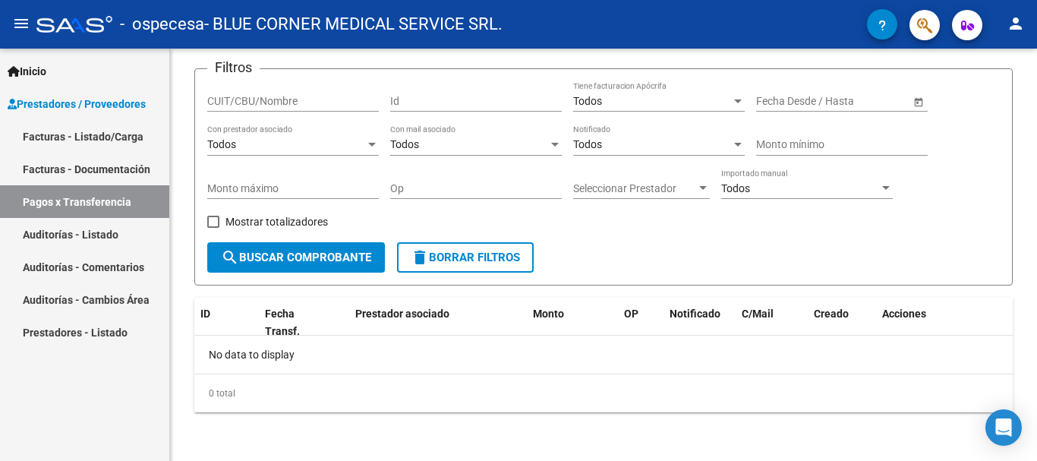
click at [91, 223] on link "Auditorías - Listado" at bounding box center [84, 234] width 169 height 33
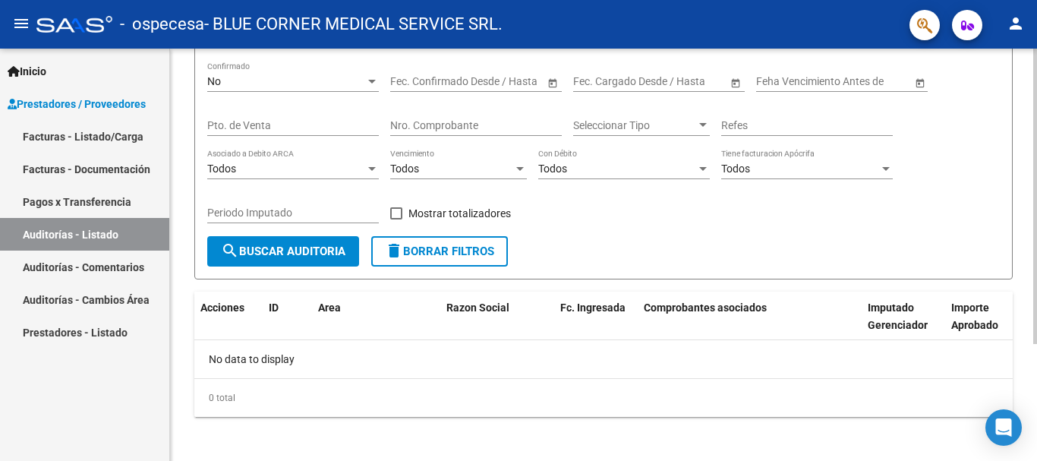
scroll to position [162, 0]
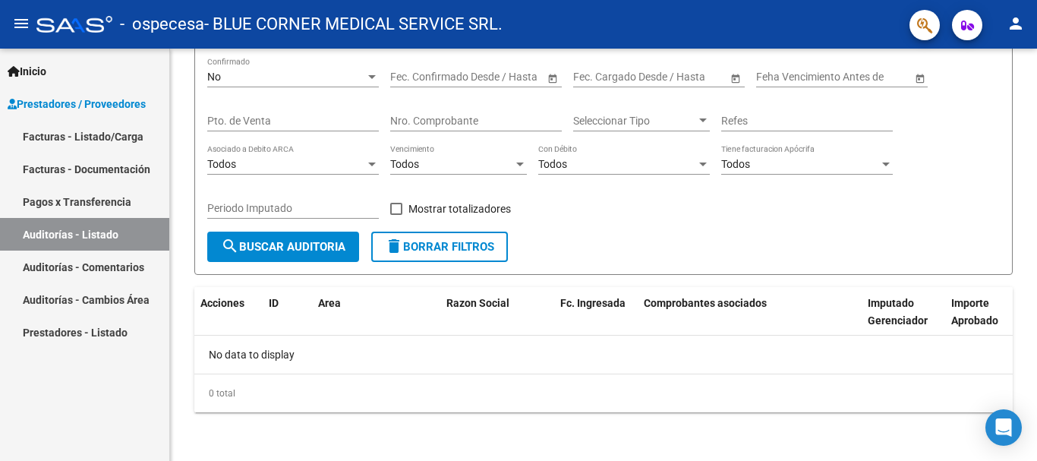
click at [60, 265] on link "Auditorías - Comentarios" at bounding box center [84, 267] width 169 height 33
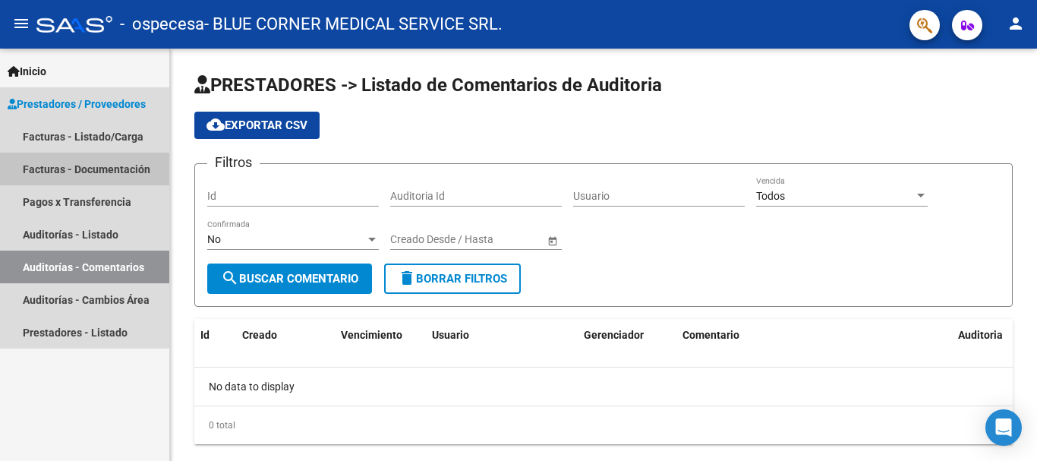
click at [77, 175] on link "Facturas - Documentación" at bounding box center [84, 169] width 169 height 33
